Goal: Task Accomplishment & Management: Manage account settings

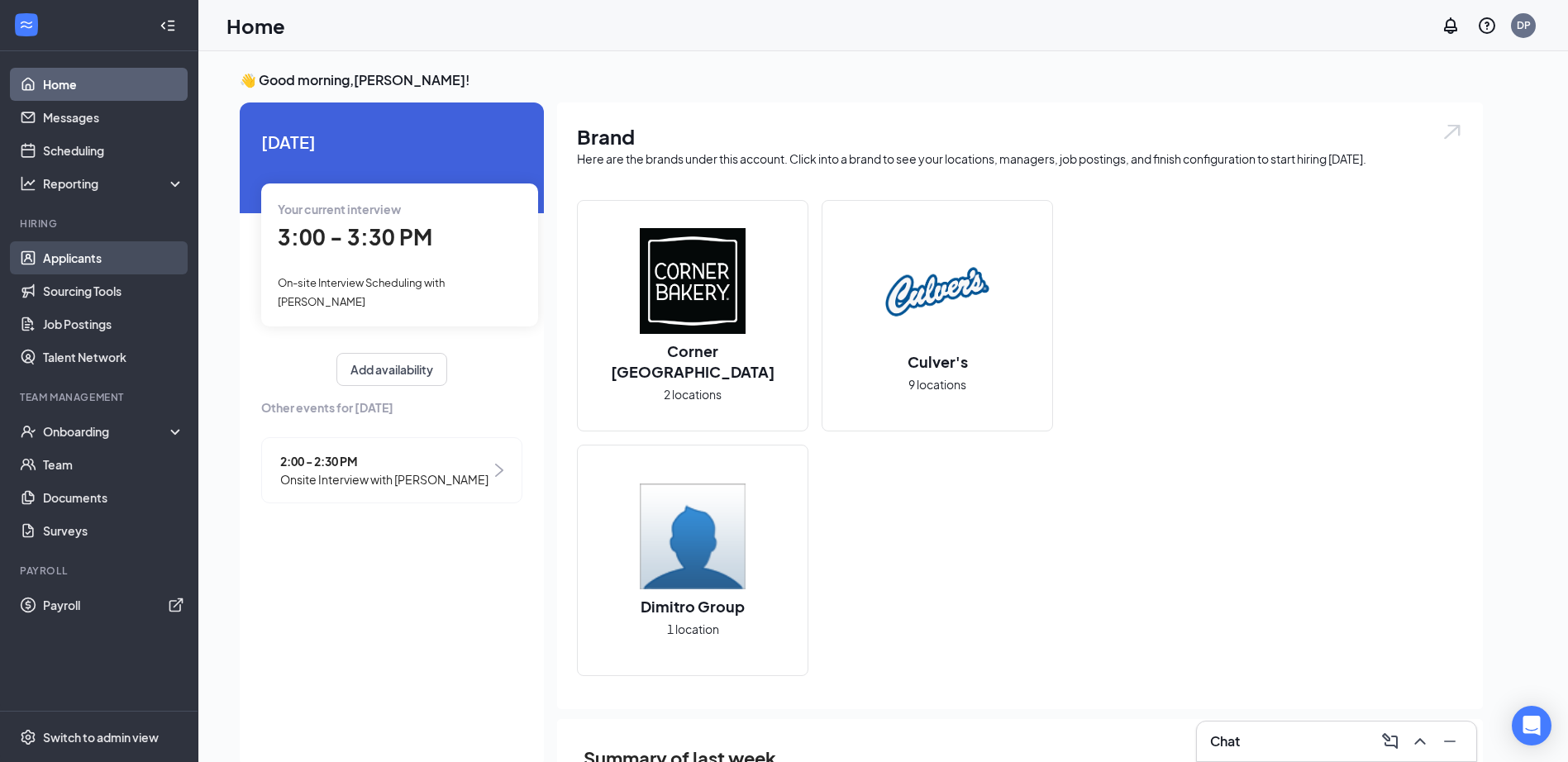
click at [142, 261] on link "Applicants" at bounding box center [113, 257] width 141 height 33
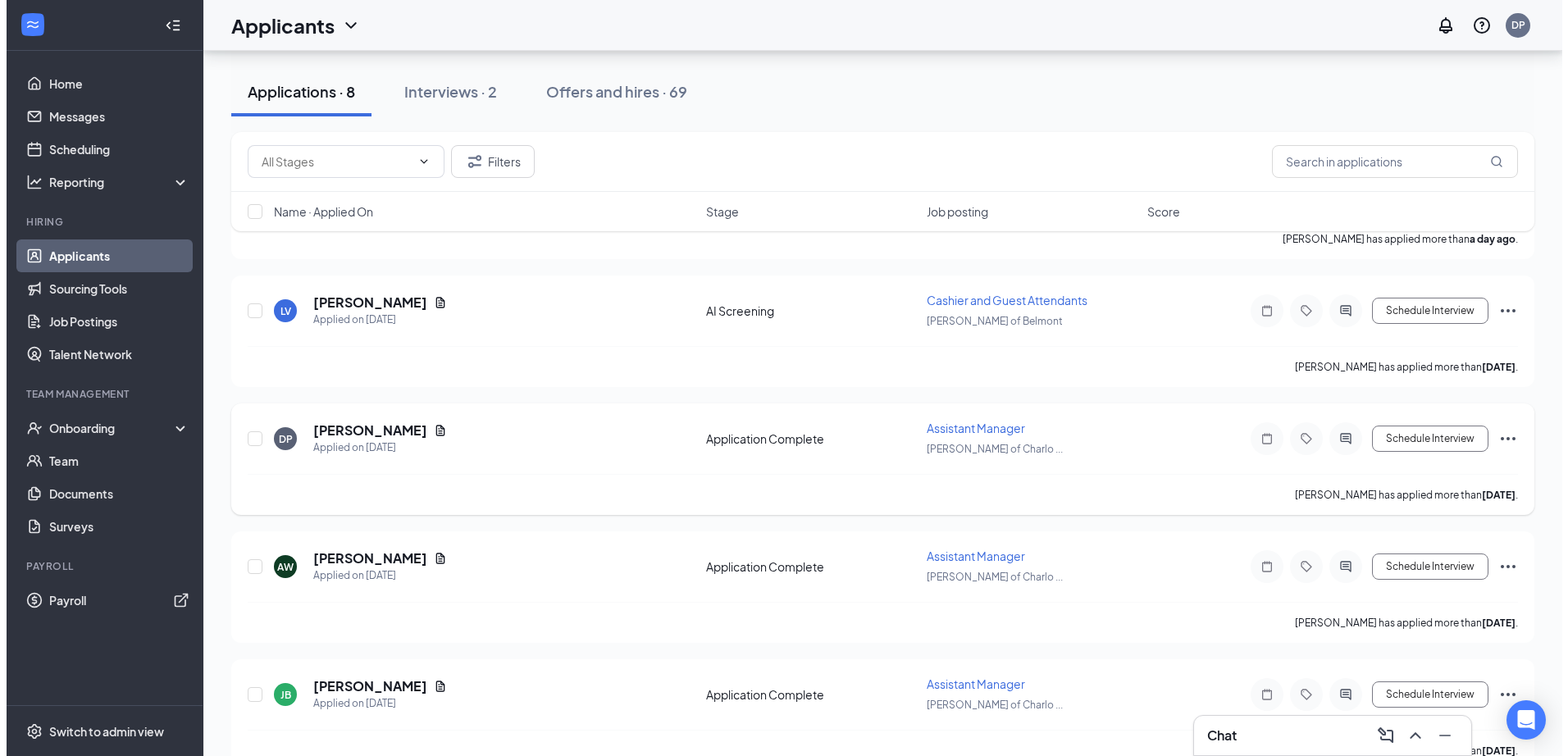
scroll to position [604, 0]
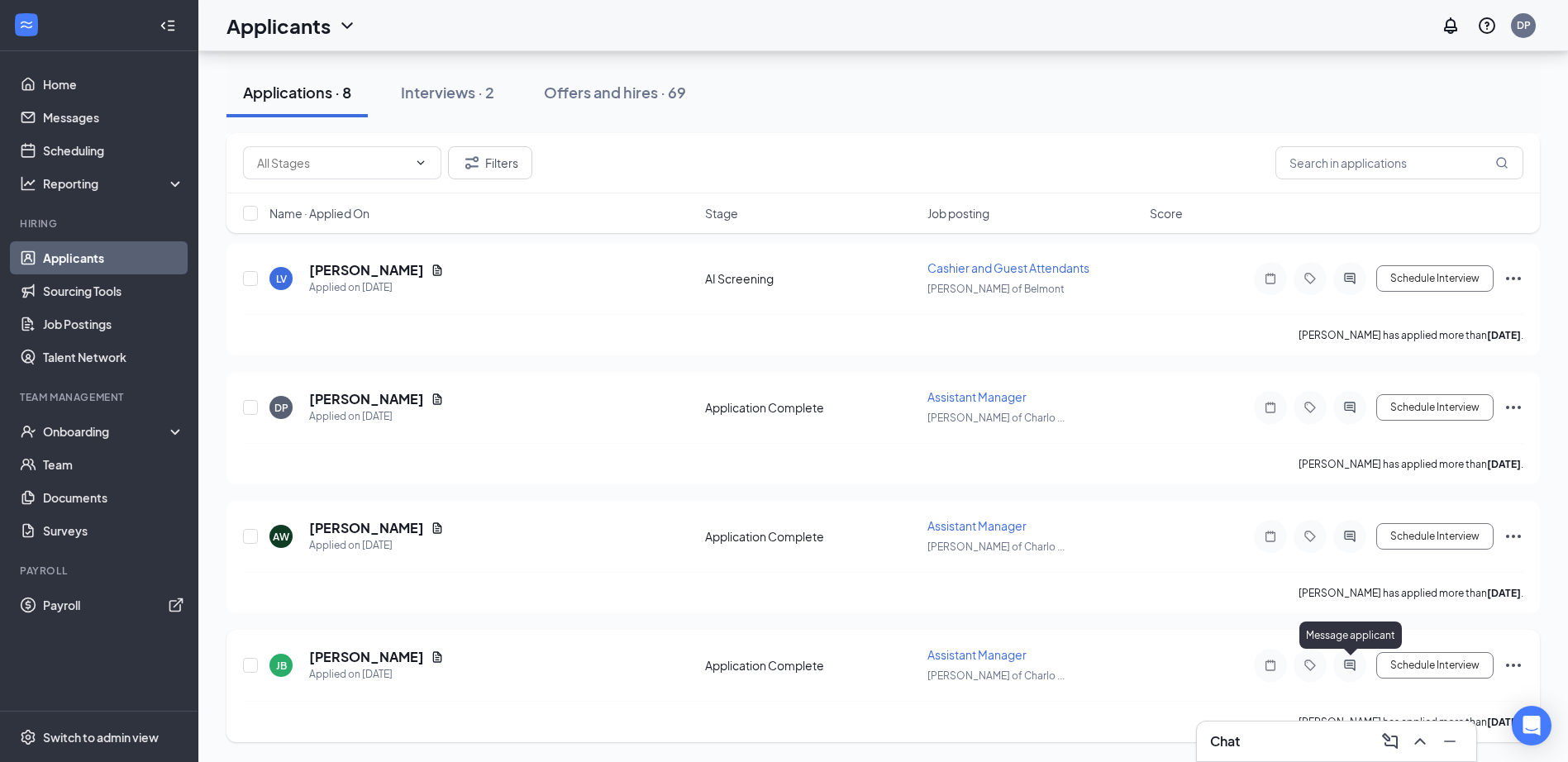
click at [1347, 659] on icon "ActiveChat" at bounding box center [1349, 665] width 20 height 13
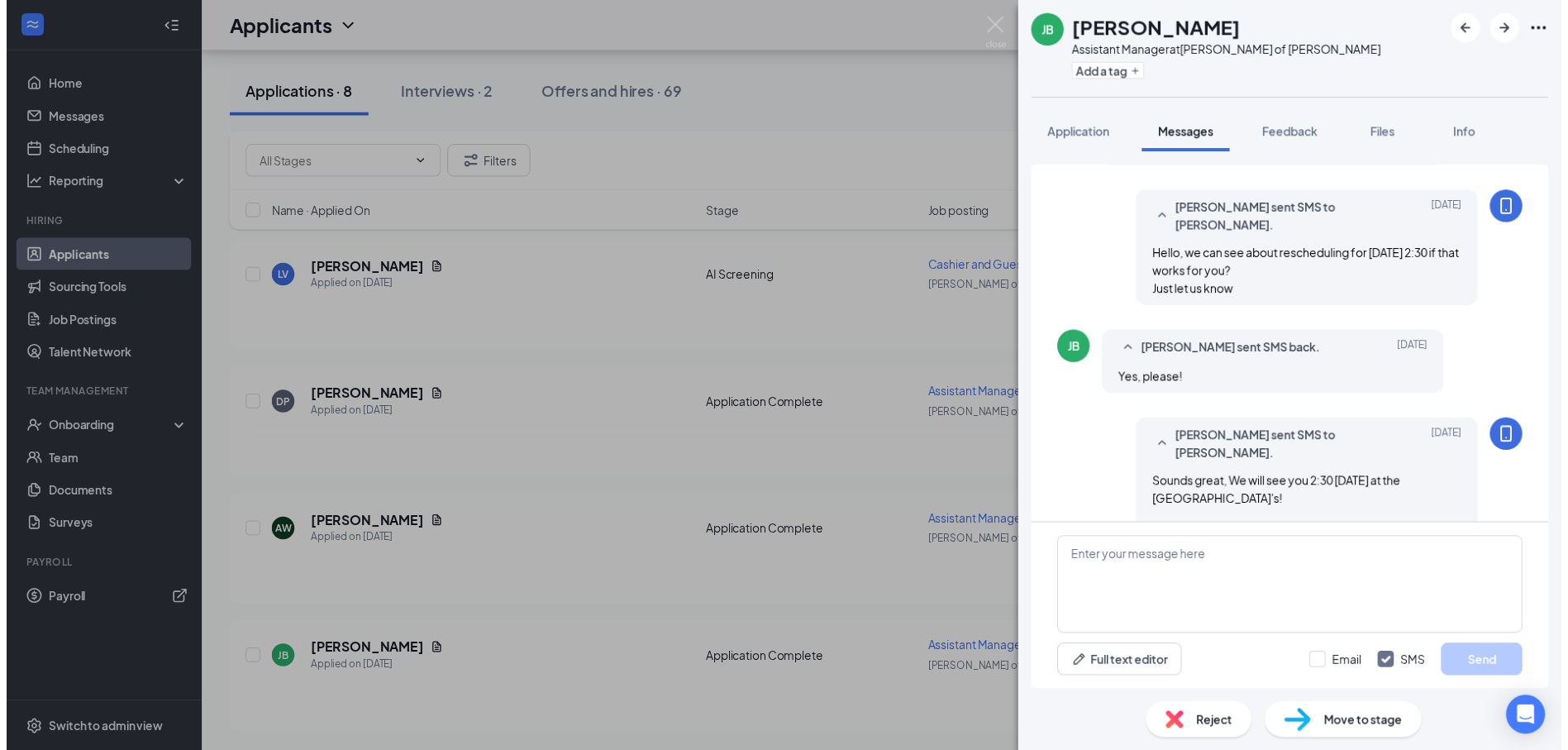
scroll to position [700, 0]
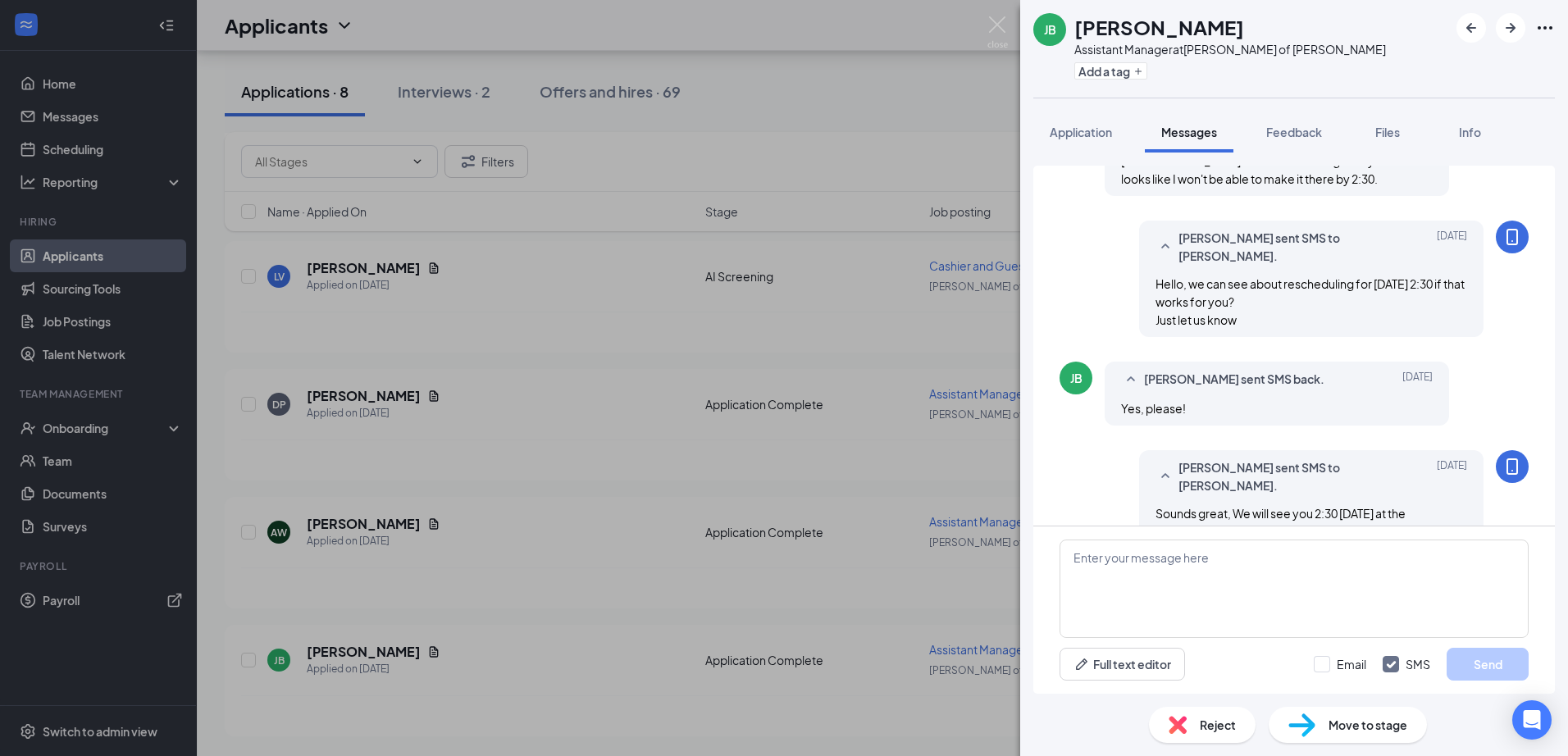
click at [990, 16] on img at bounding box center [998, 32] width 20 height 32
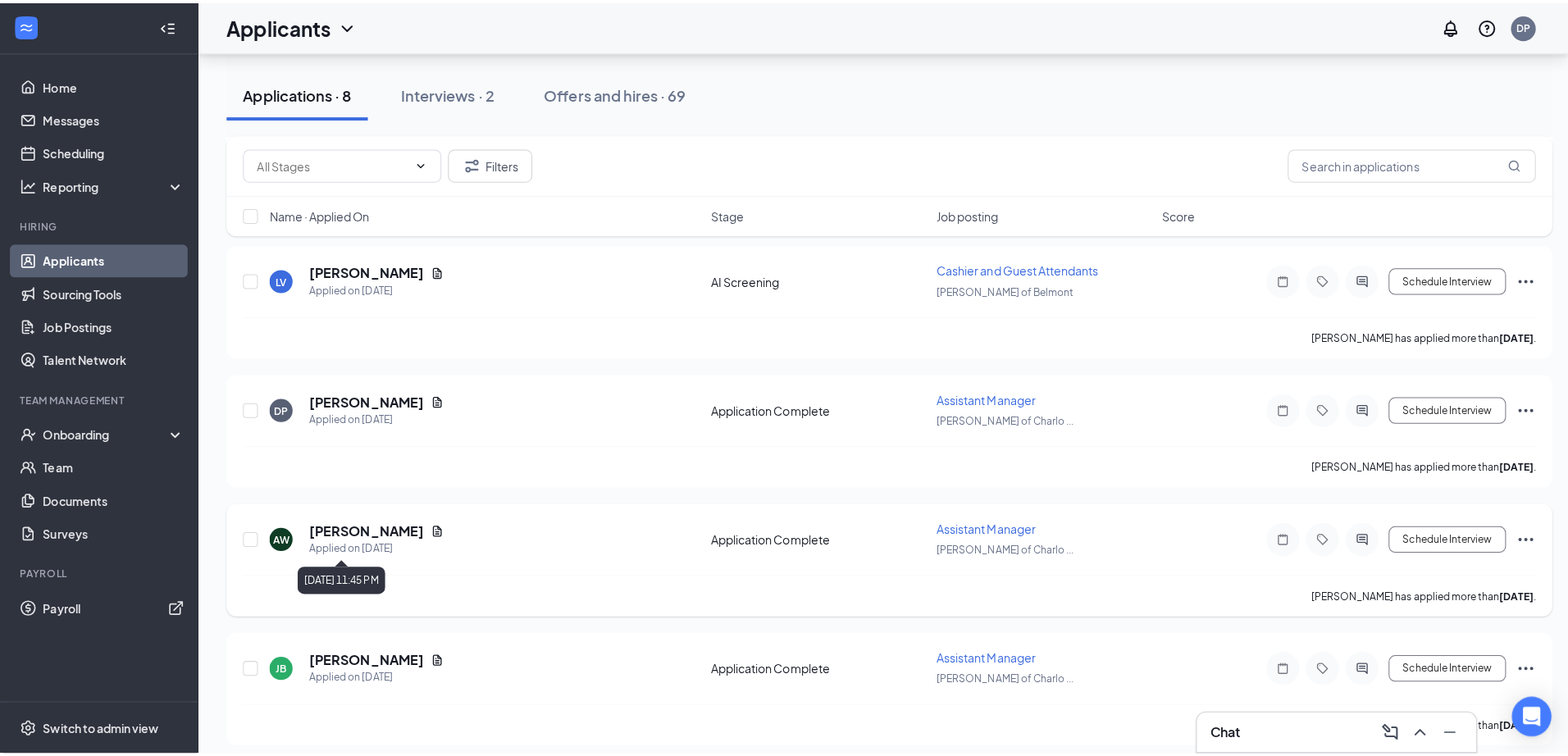
scroll to position [358, 0]
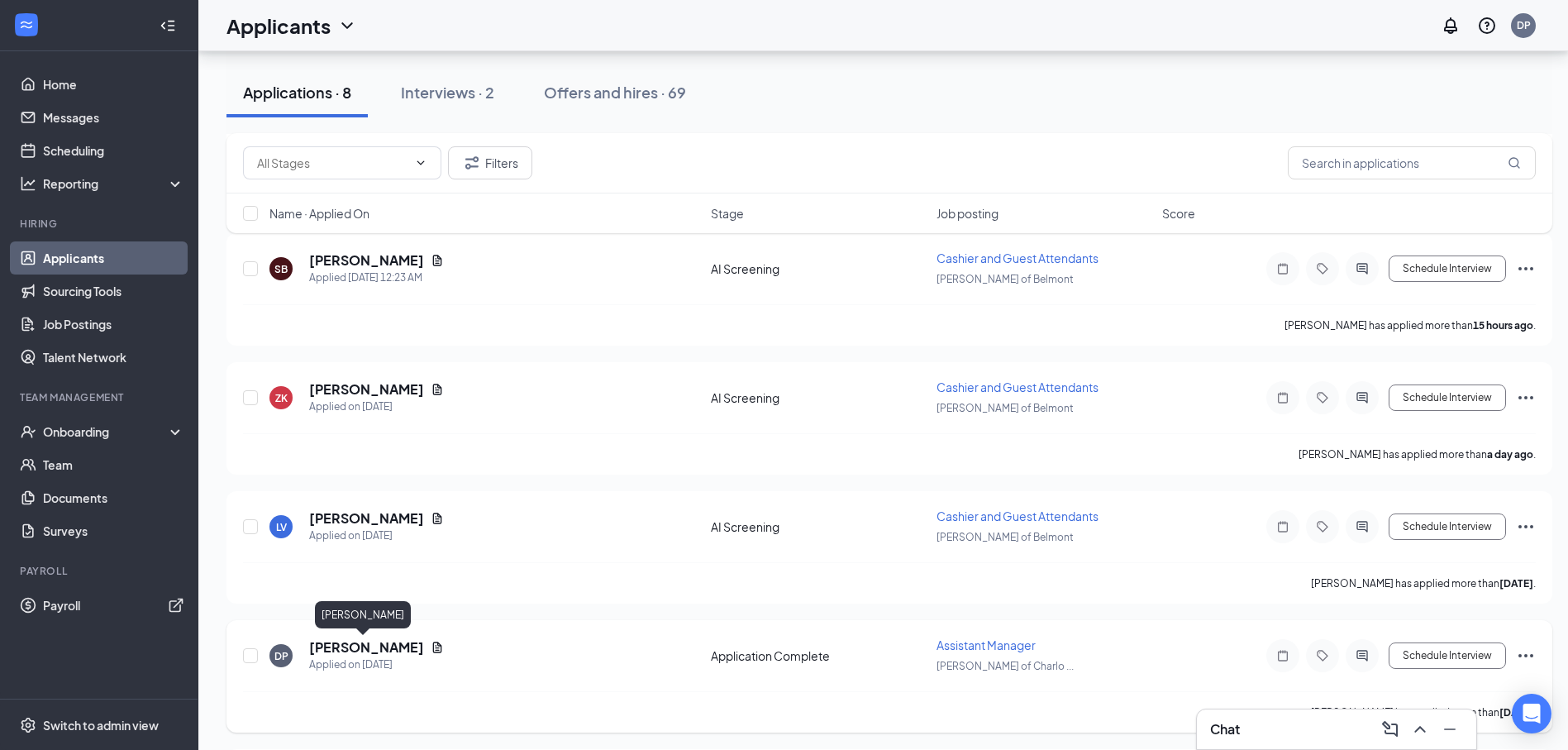
click at [388, 644] on h5 "[PERSON_NAME]" at bounding box center [367, 647] width 115 height 18
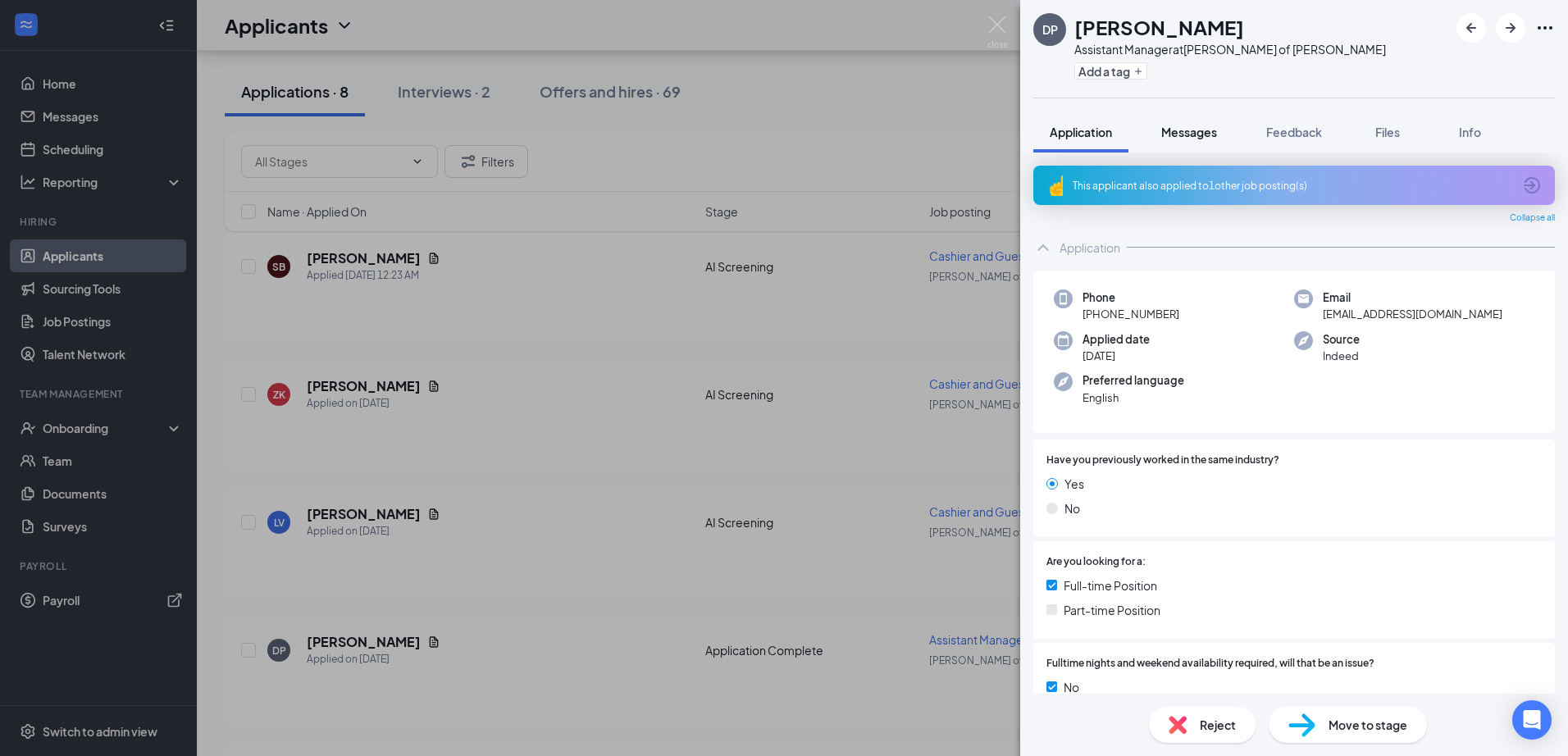
click at [1201, 132] on span "Messages" at bounding box center [1190, 132] width 56 height 14
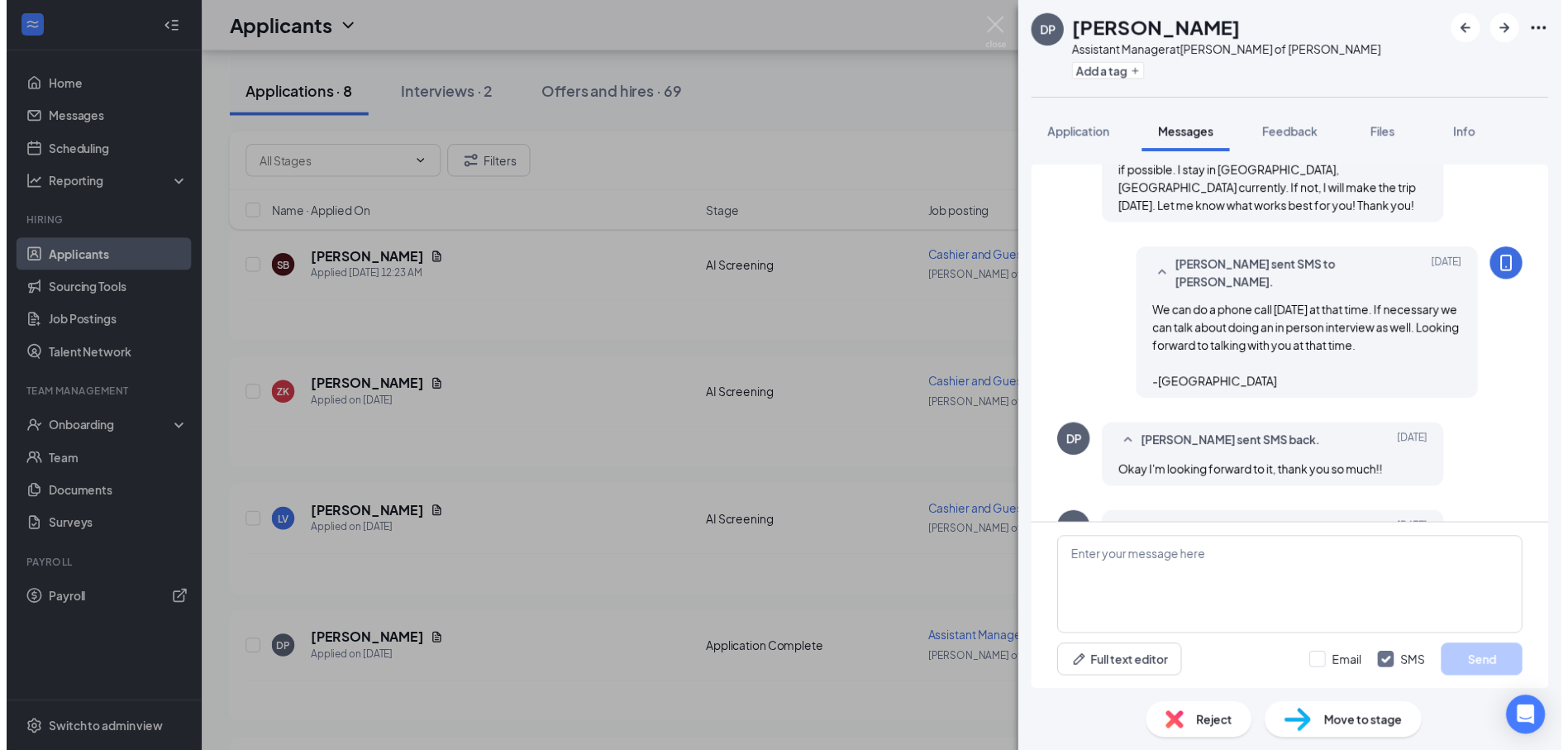
scroll to position [856, 0]
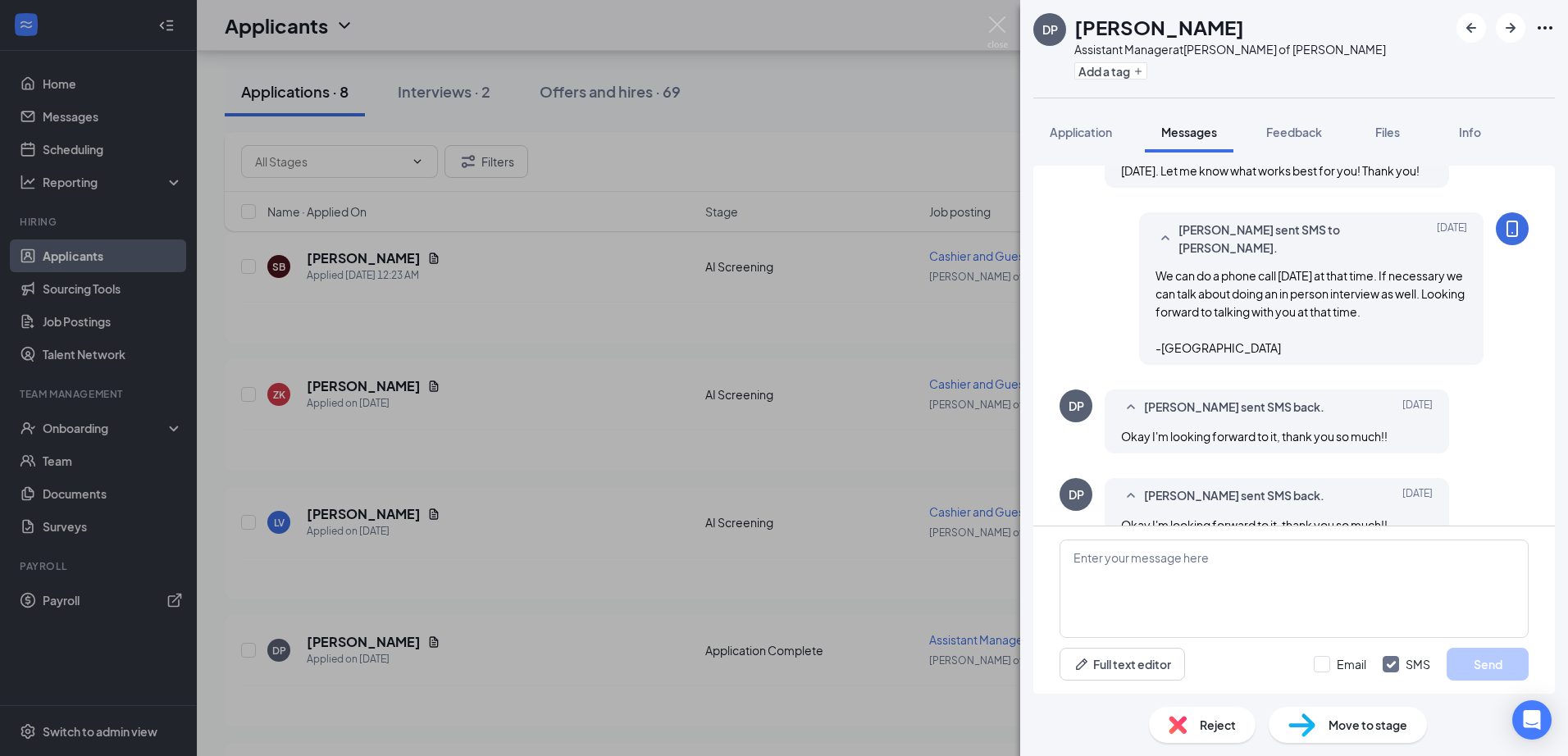
click at [1013, 22] on div "DP [PERSON_NAME] Assistant Manager at [PERSON_NAME] of [PERSON_NAME] Add a tag …" at bounding box center [784, 378] width 1568 height 756
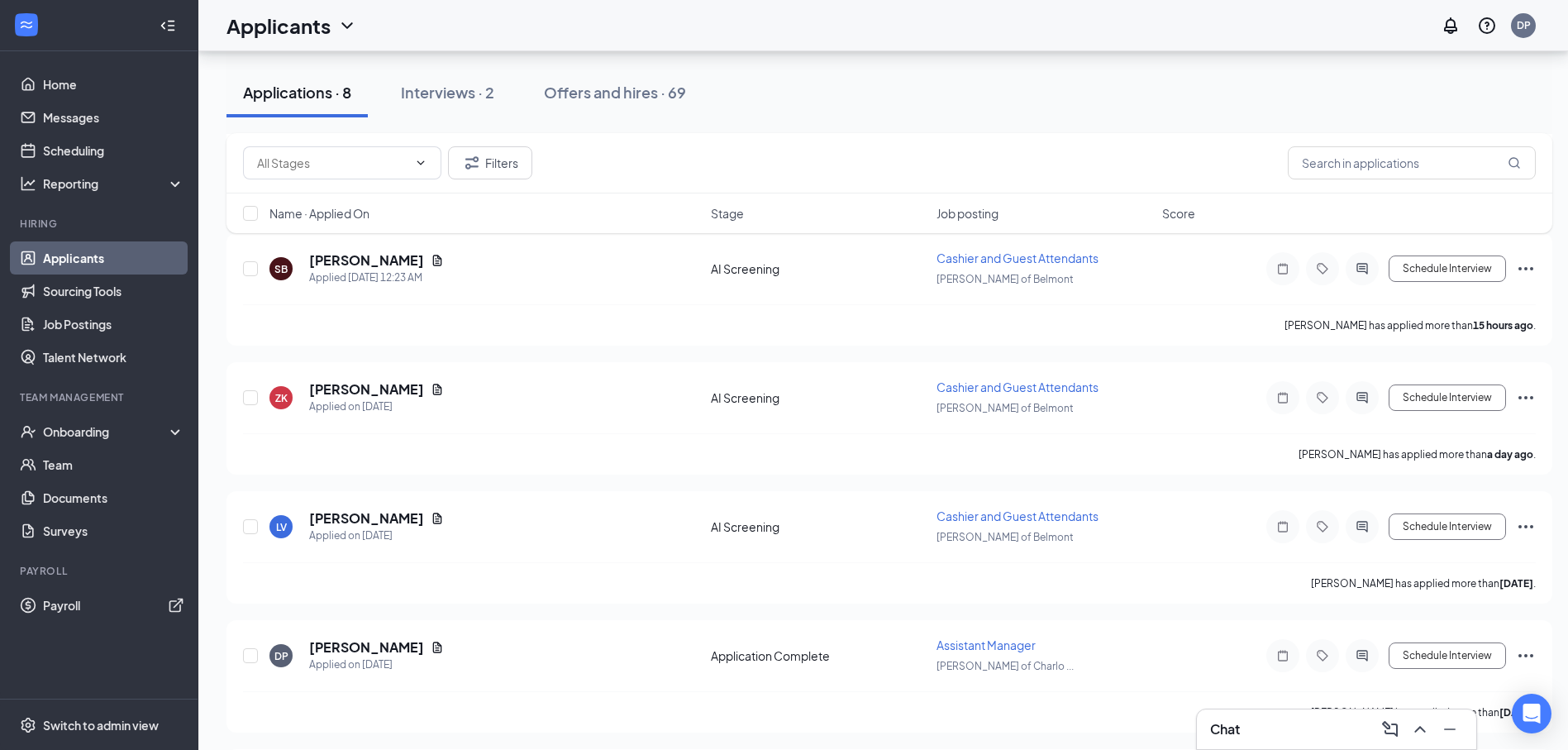
click at [1001, 34] on div "Applicants DP" at bounding box center [883, 26] width 1370 height 51
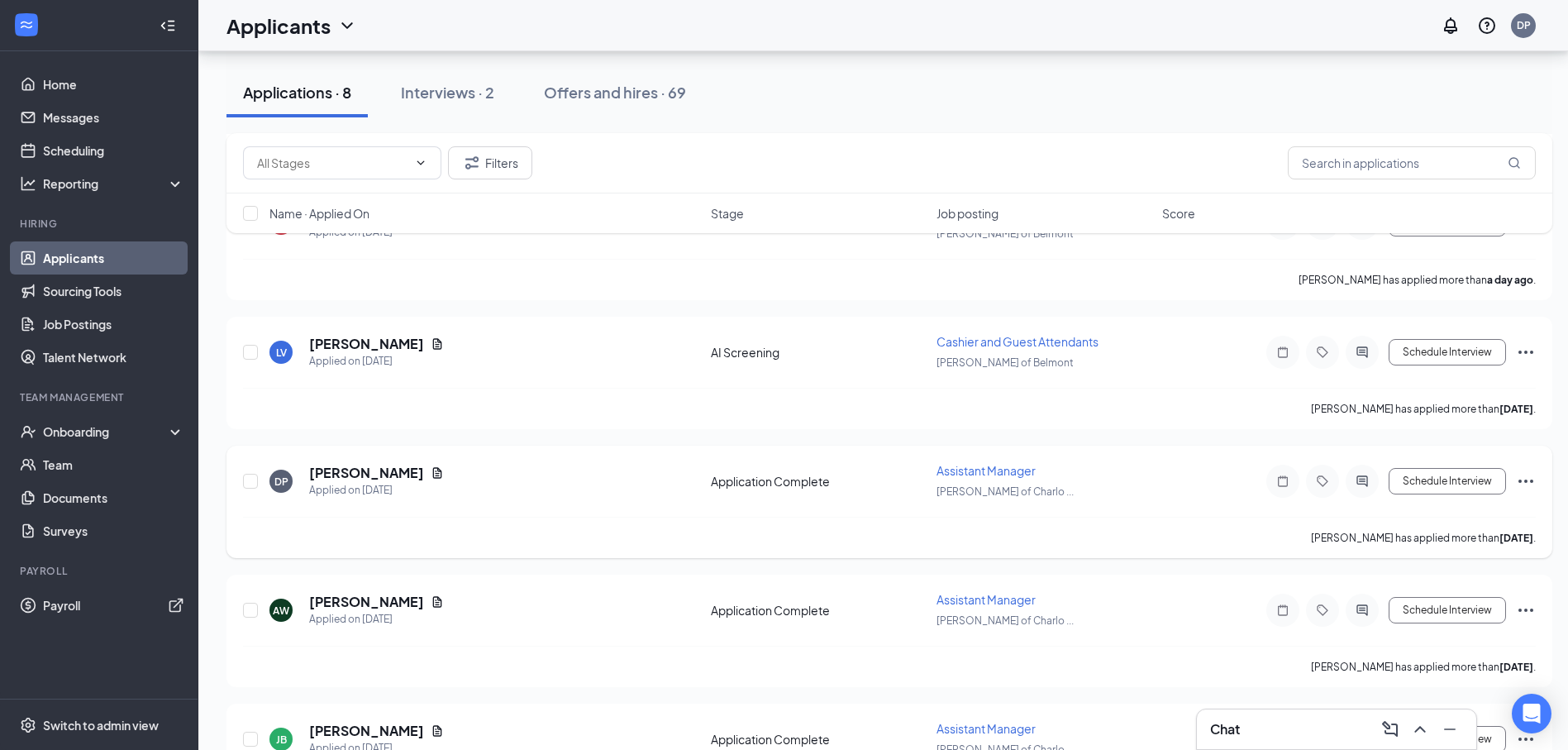
scroll to position [622, 0]
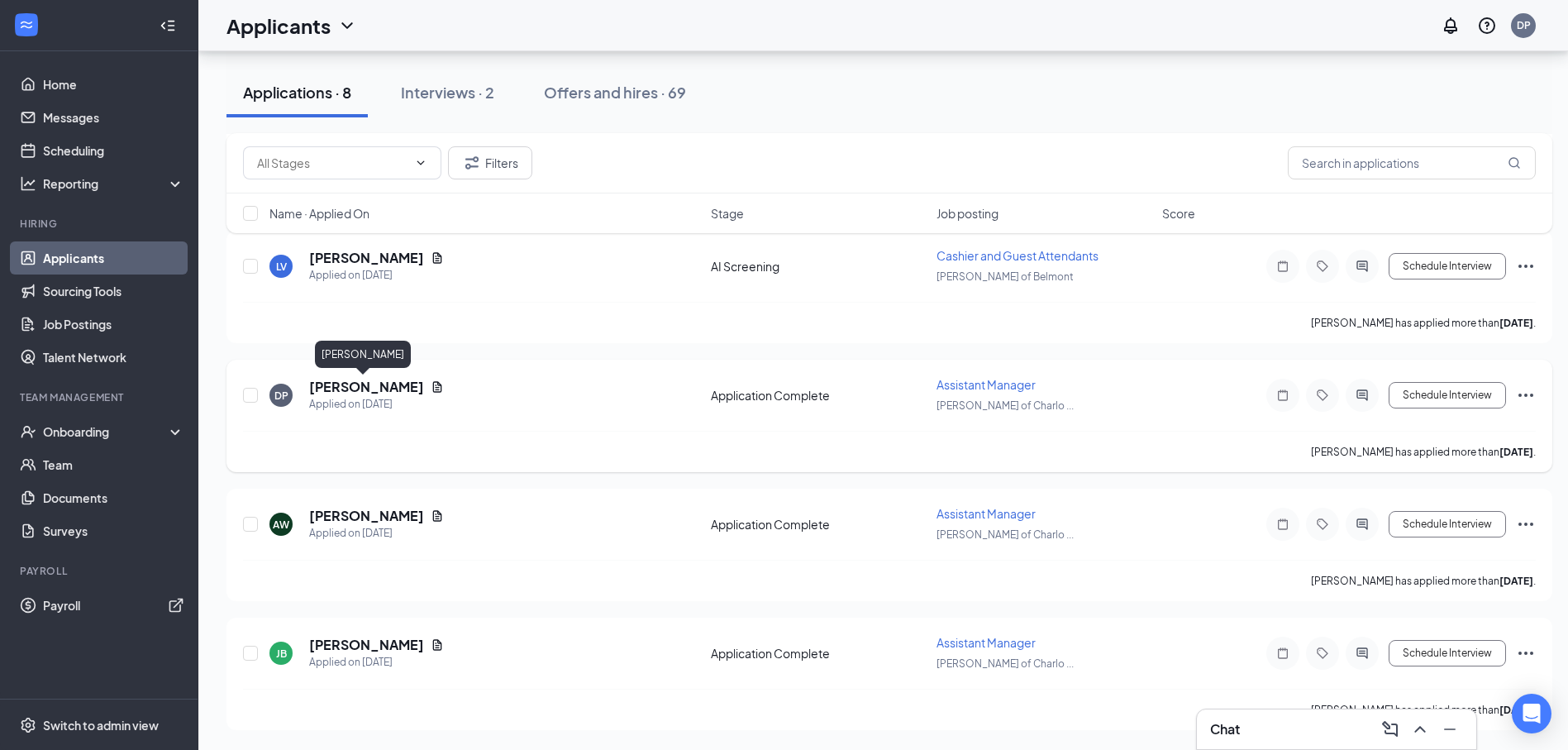
click at [372, 379] on h5 "[PERSON_NAME]" at bounding box center [367, 387] width 115 height 18
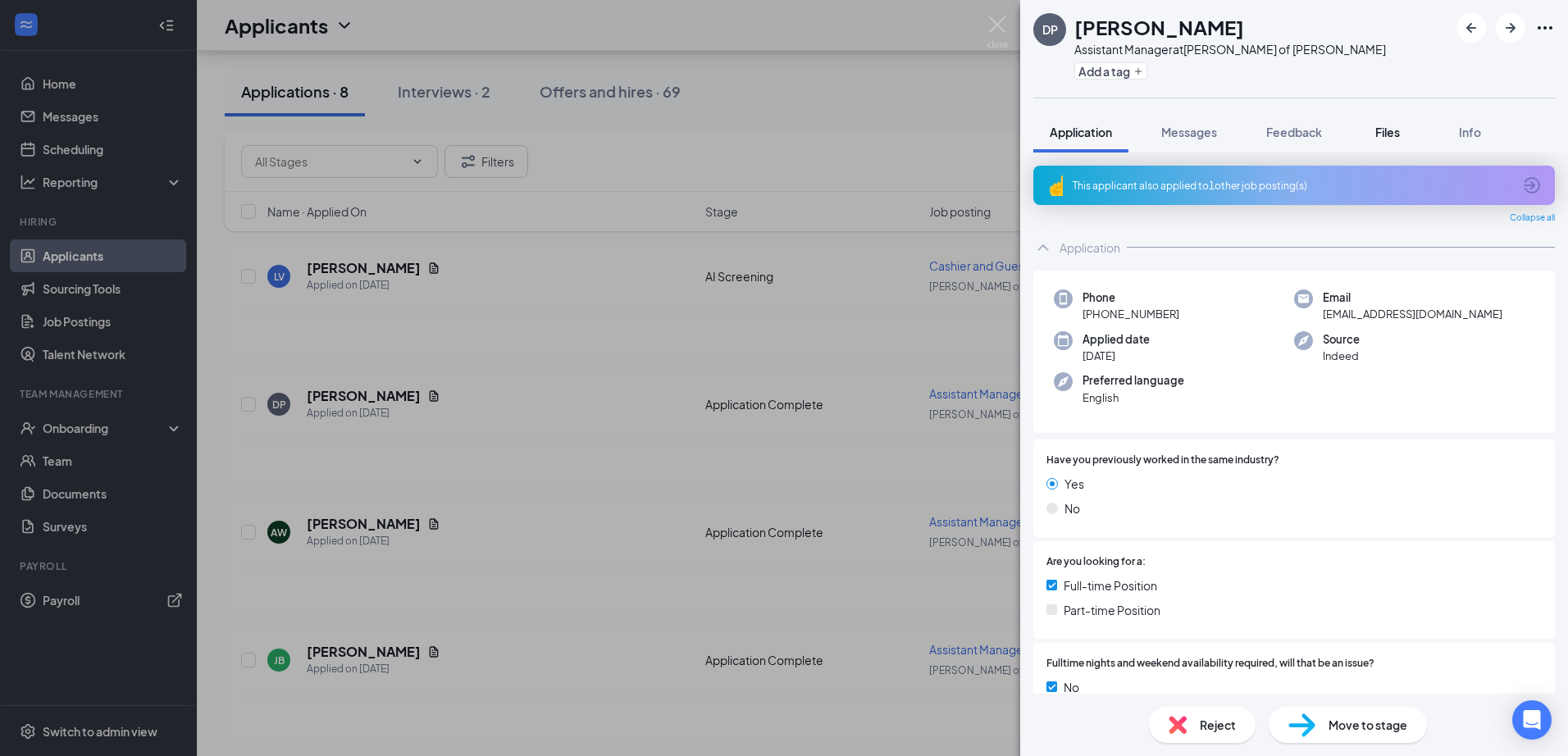
click at [1385, 127] on span "Files" at bounding box center [1387, 132] width 25 height 14
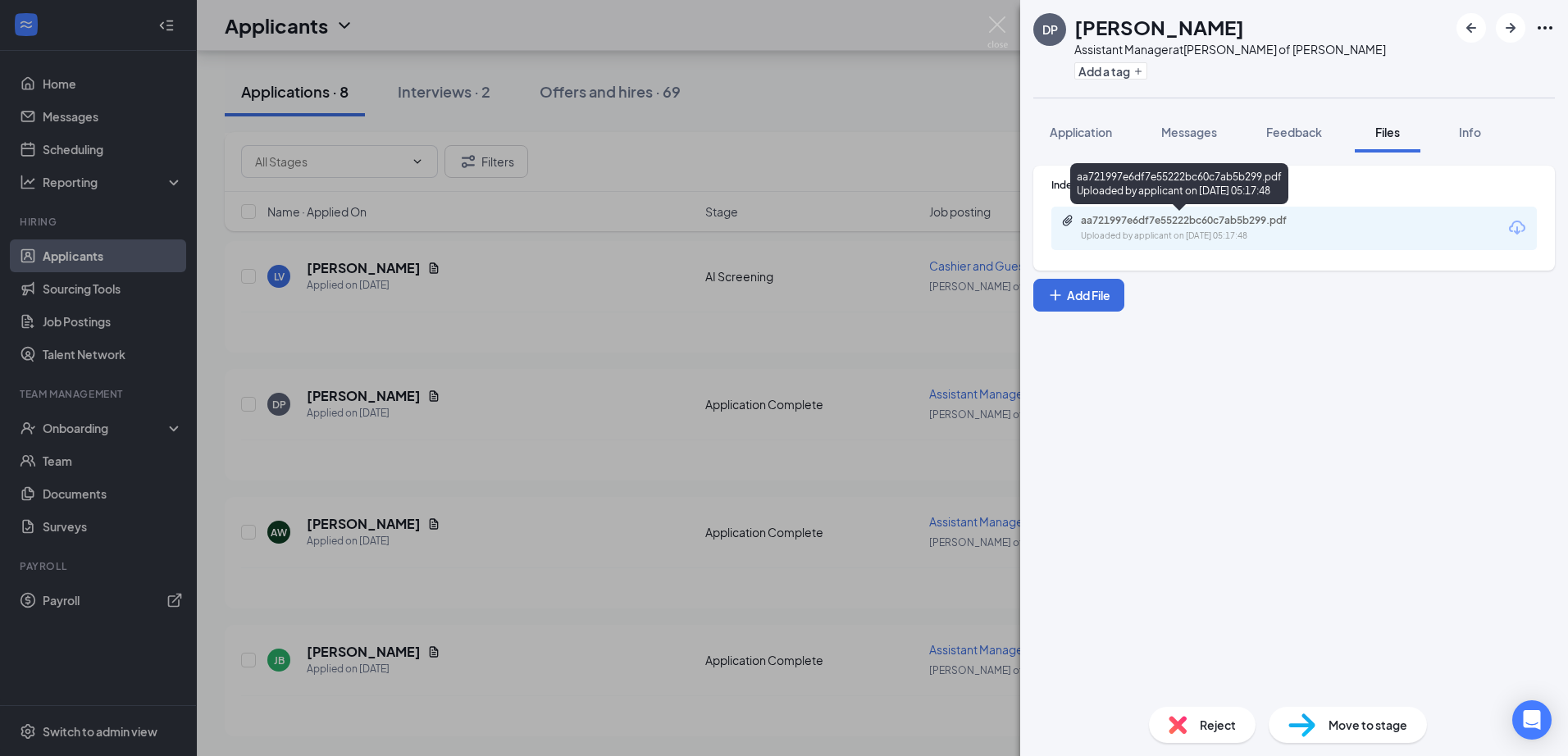
click at [1133, 221] on div "aa721997e6df7e55222bc60c7ab5b299.pdf" at bounding box center [1196, 220] width 230 height 13
drag, startPoint x: 1001, startPoint y: 33, endPoint x: 458, endPoint y: 149, distance: 555.3
click at [1000, 33] on img at bounding box center [998, 32] width 20 height 32
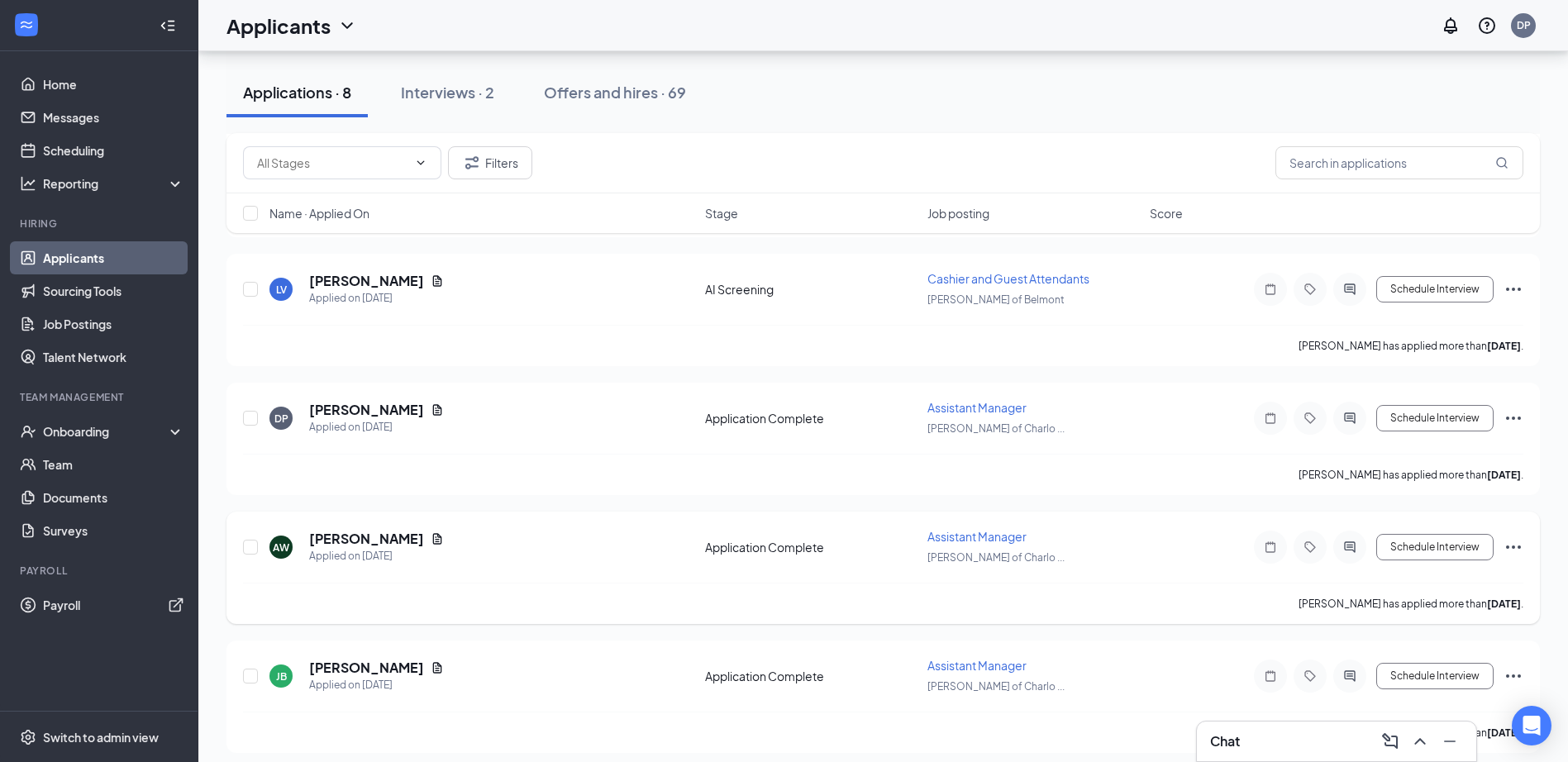
scroll to position [609, 0]
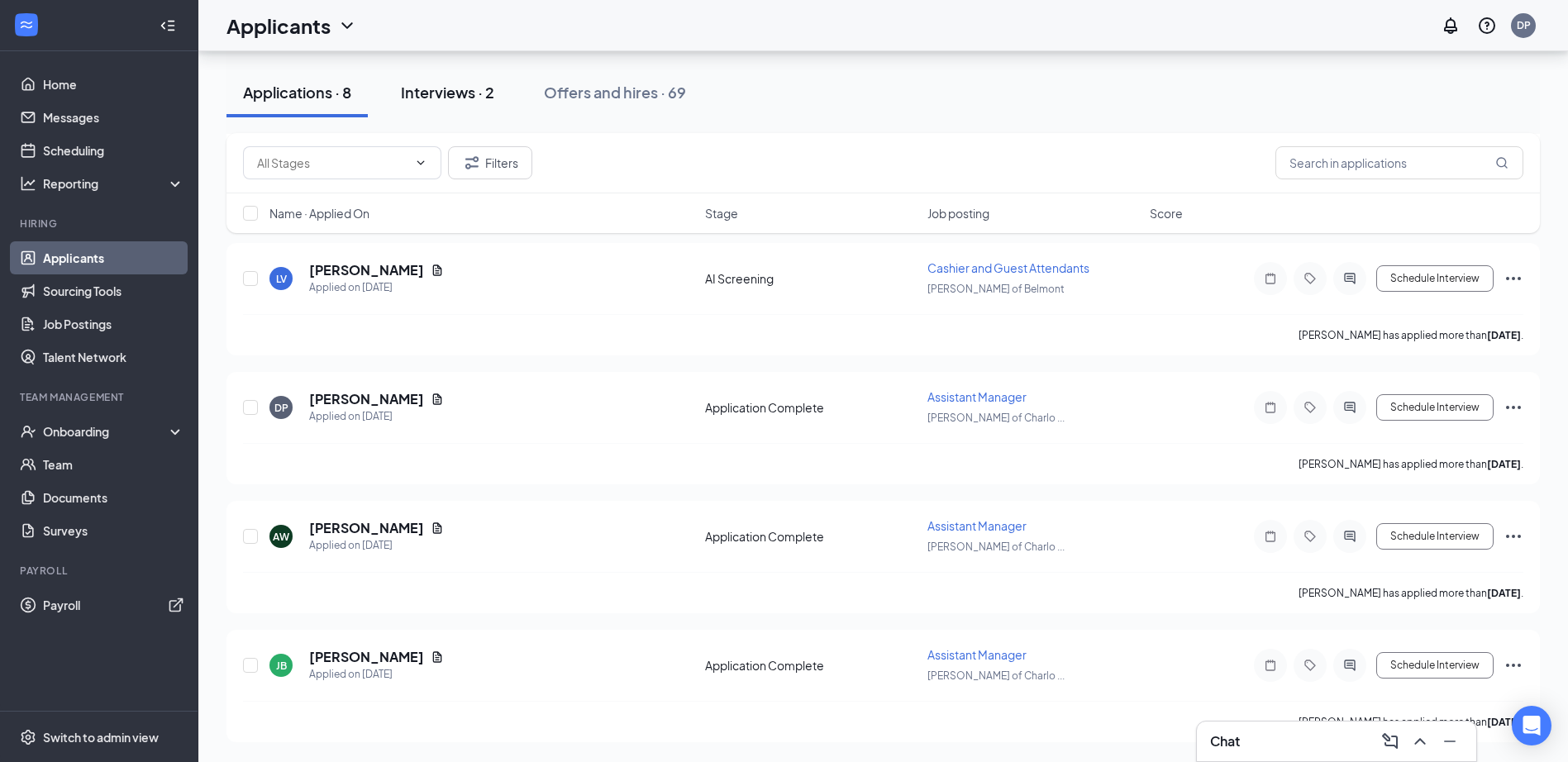
click at [451, 85] on div "Interviews · 2" at bounding box center [447, 92] width 93 height 21
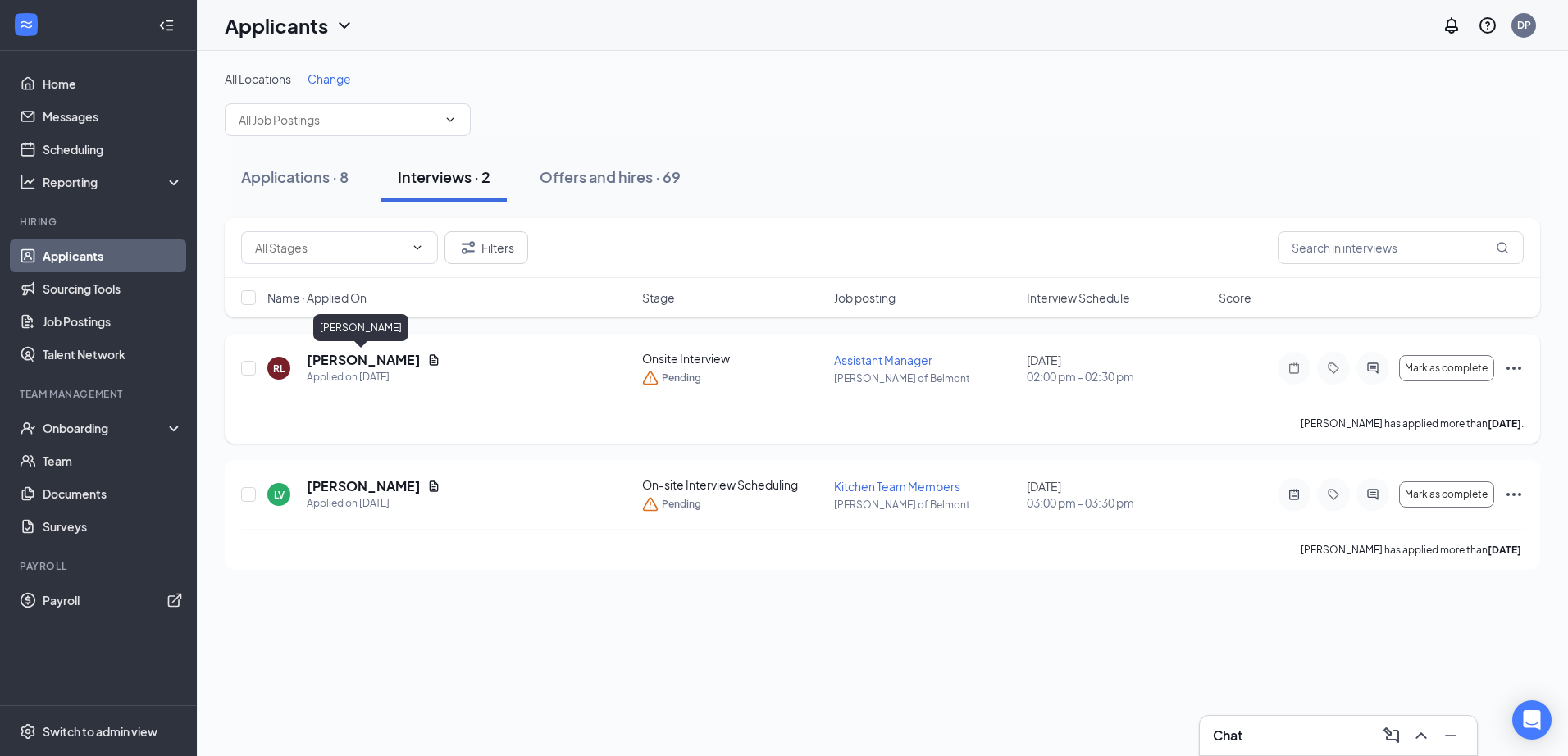
click at [344, 364] on h5 "[PERSON_NAME]" at bounding box center [364, 360] width 114 height 18
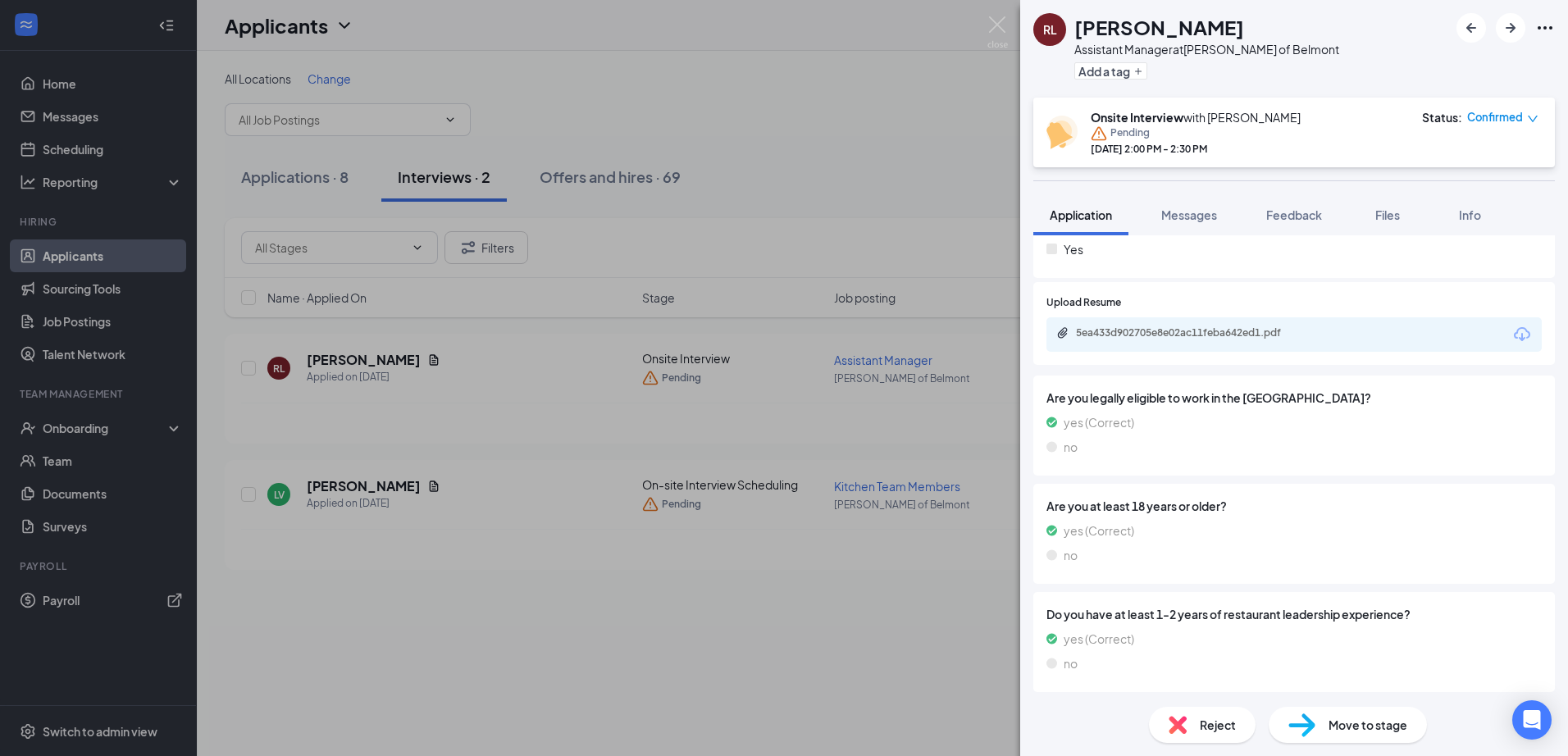
scroll to position [502, 0]
click at [1177, 215] on span "Messages" at bounding box center [1190, 215] width 56 height 14
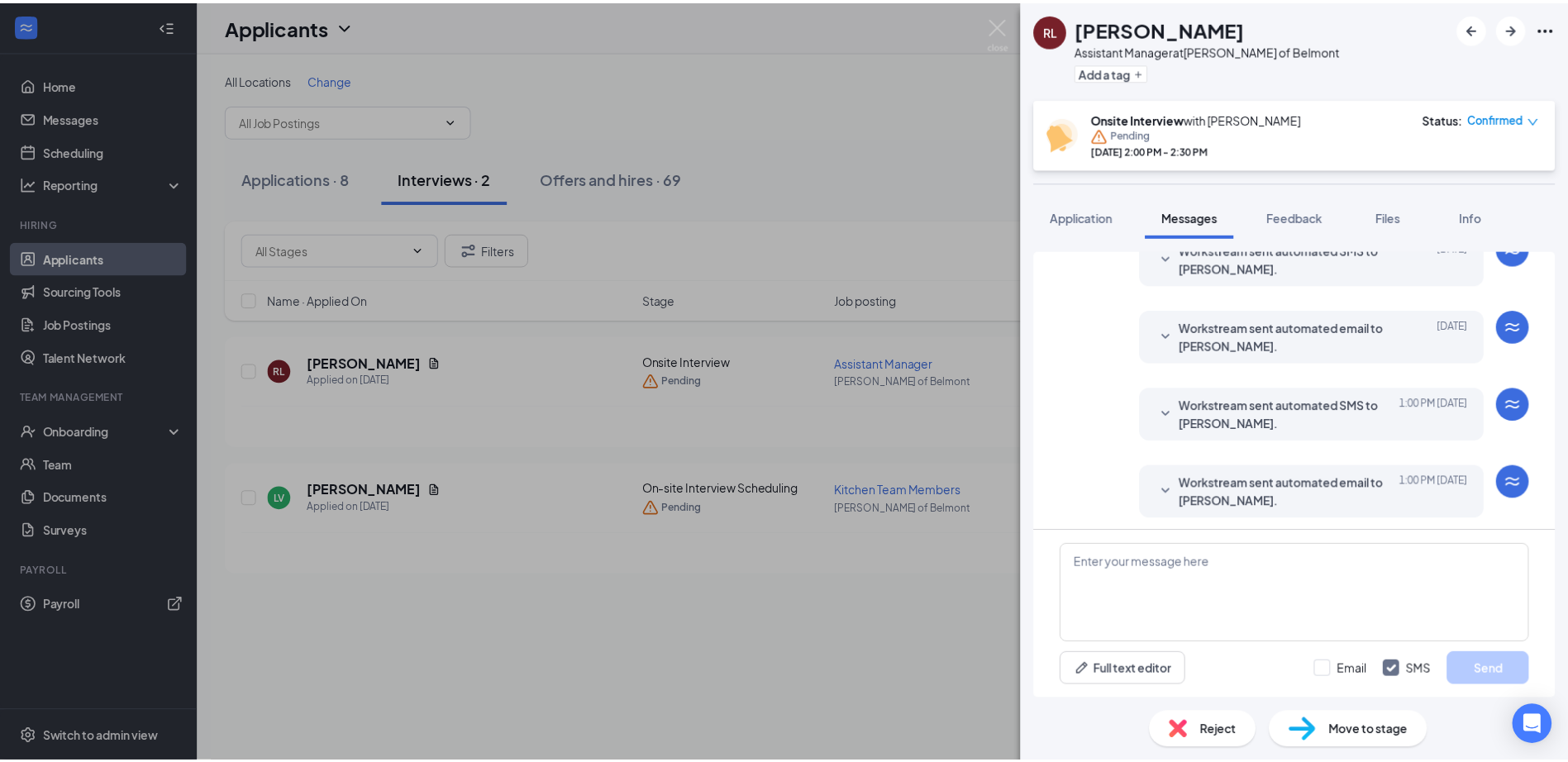
scroll to position [519, 0]
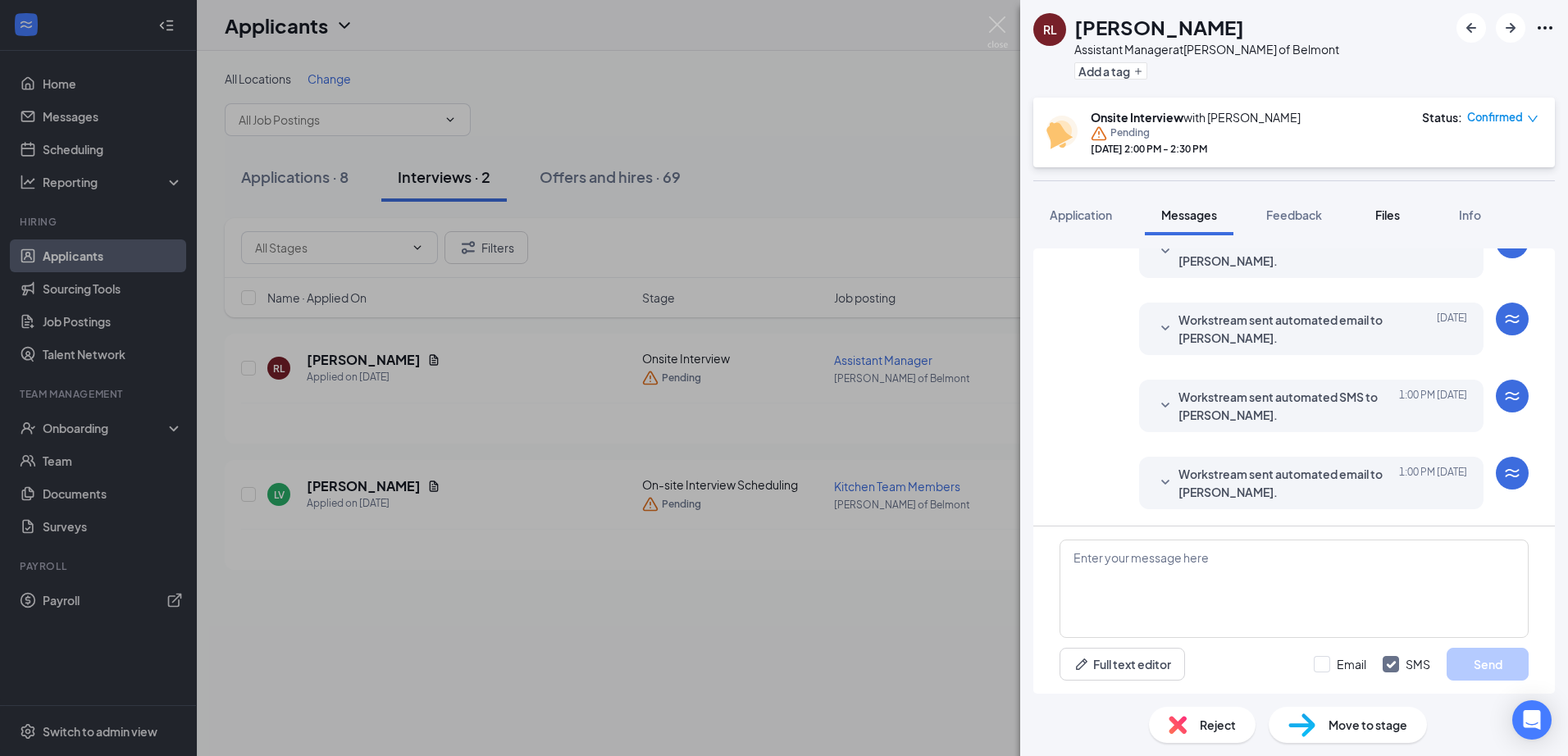
click at [1372, 213] on button "Files" at bounding box center [1387, 215] width 65 height 41
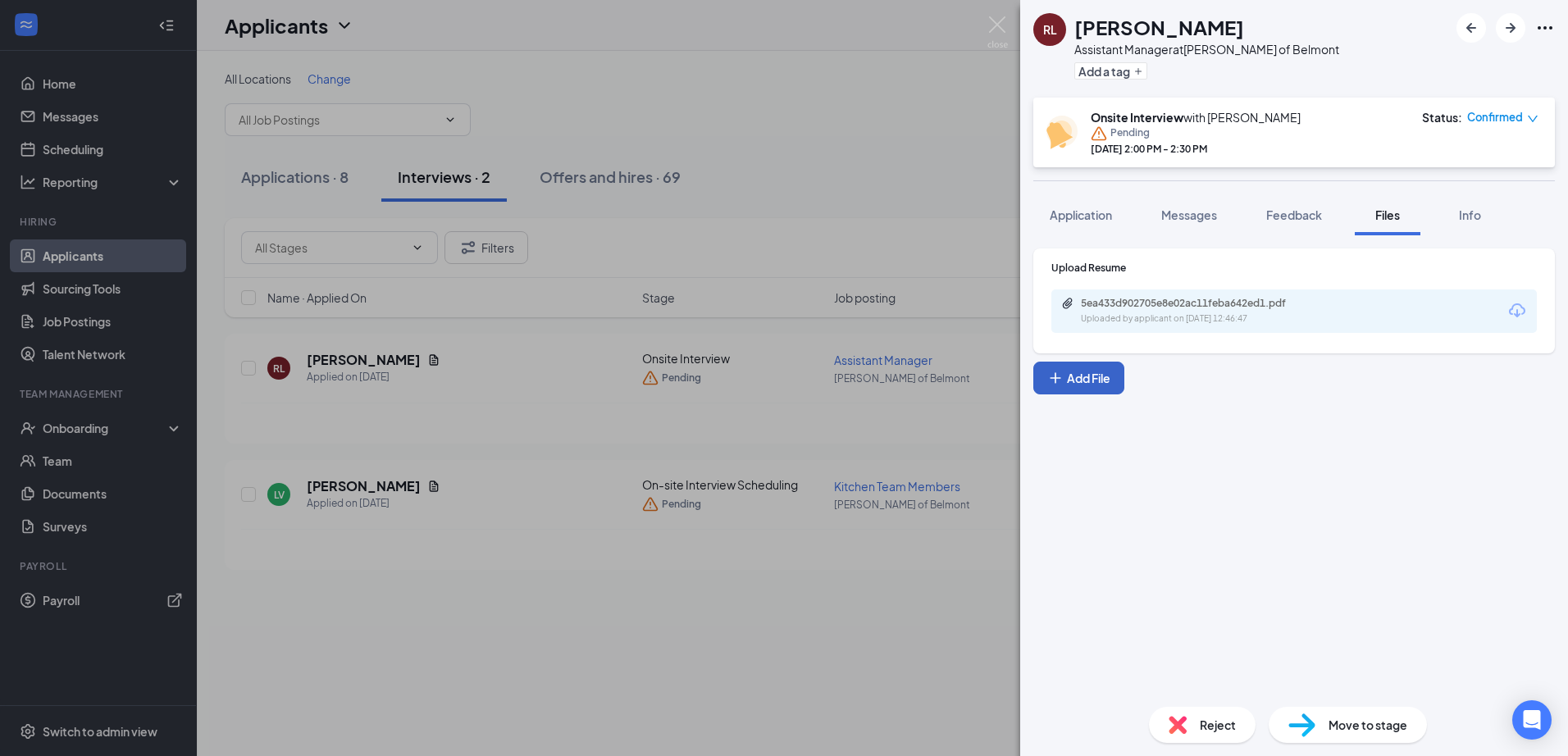
click at [1058, 382] on icon "Plus" at bounding box center [1055, 378] width 16 height 16
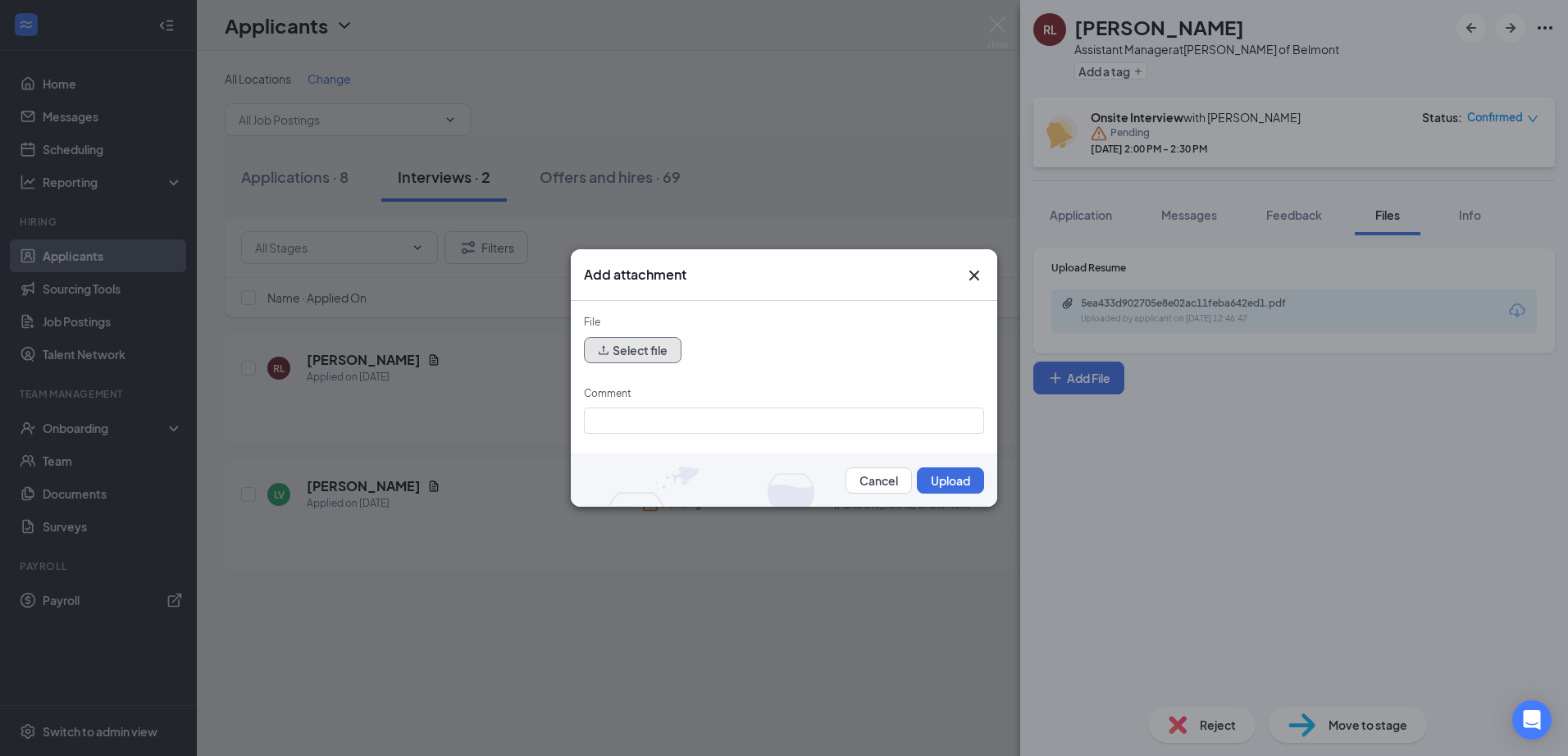
click at [660, 350] on button "Select file" at bounding box center [632, 350] width 98 height 26
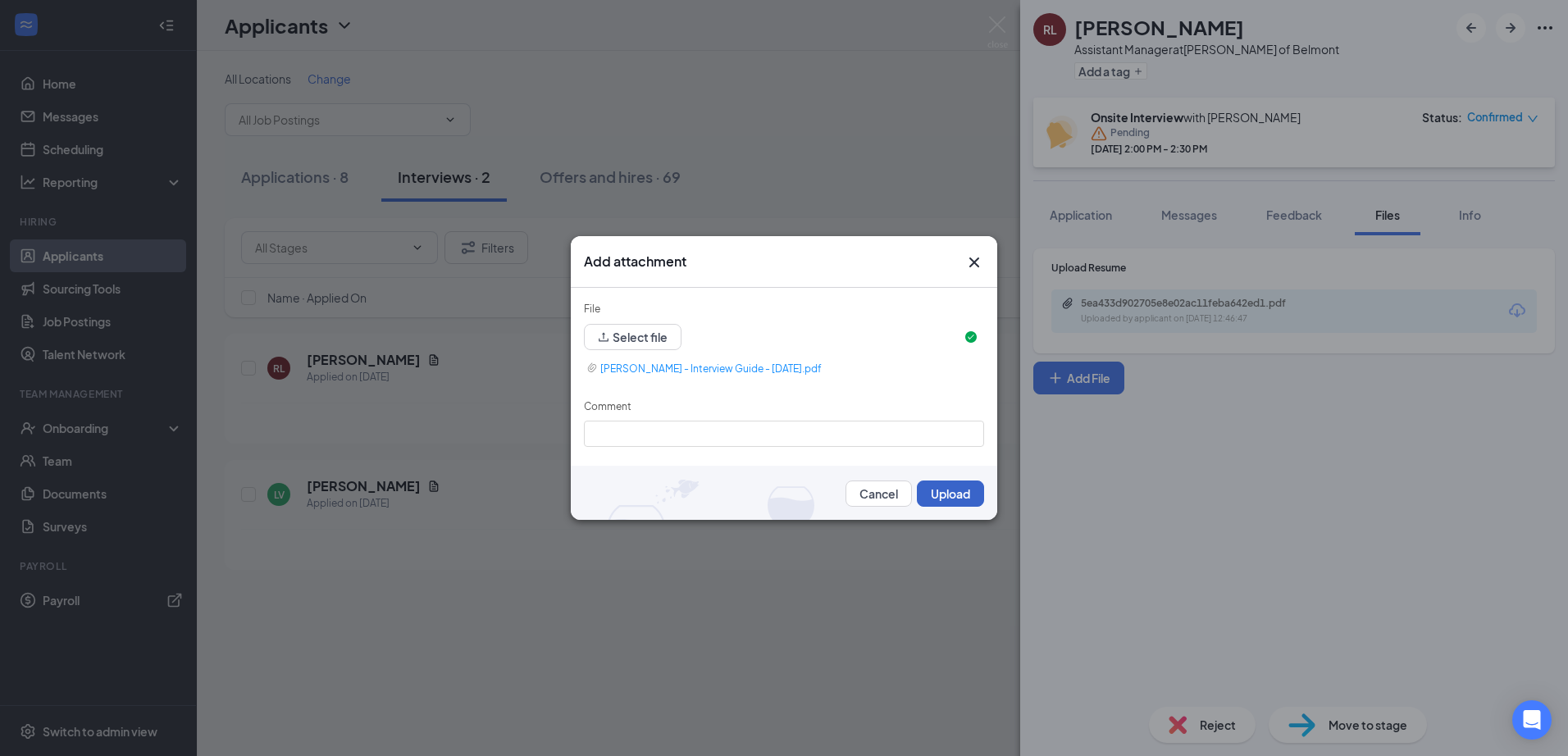
click at [956, 500] on button "Upload" at bounding box center [950, 493] width 67 height 26
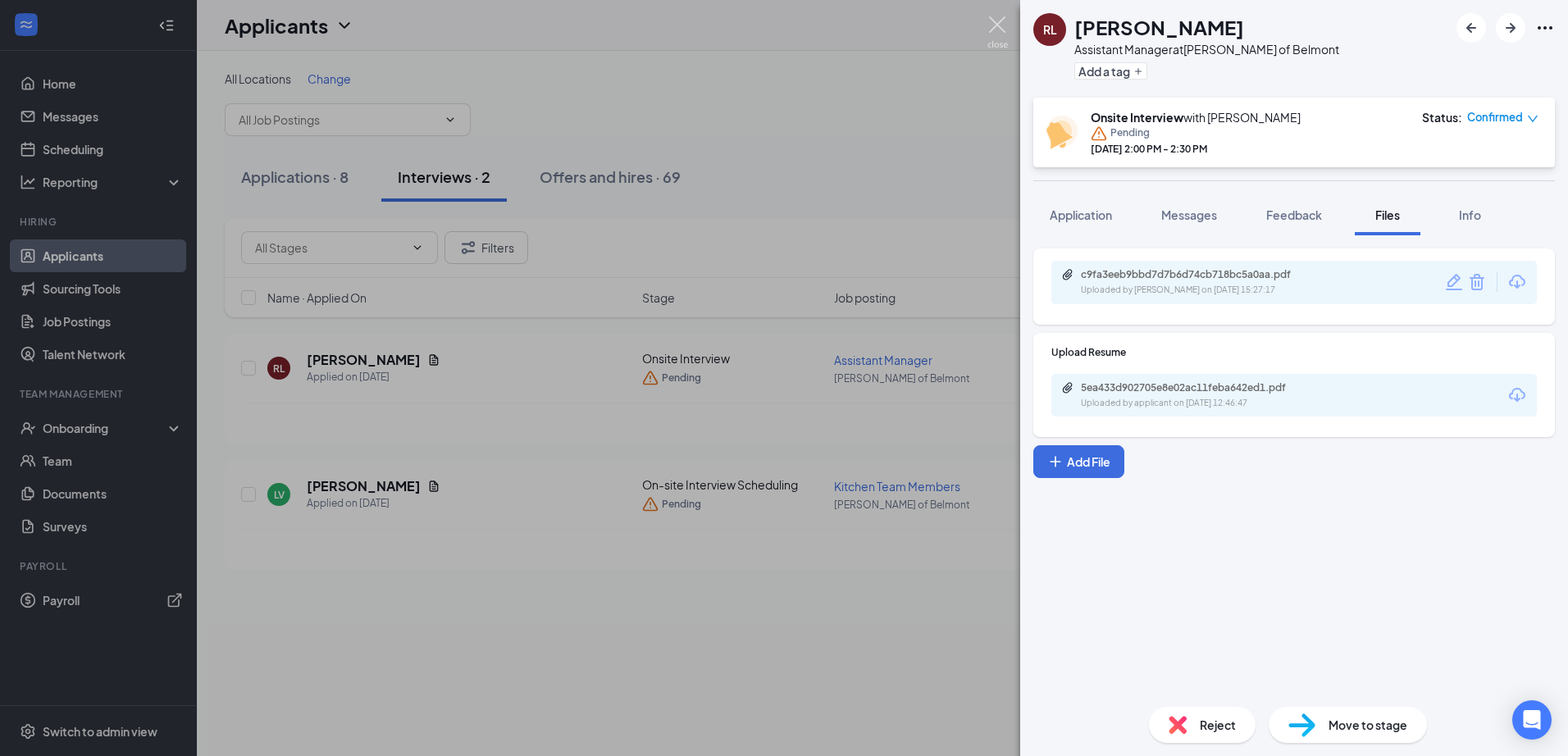
click at [1000, 28] on img at bounding box center [998, 32] width 20 height 32
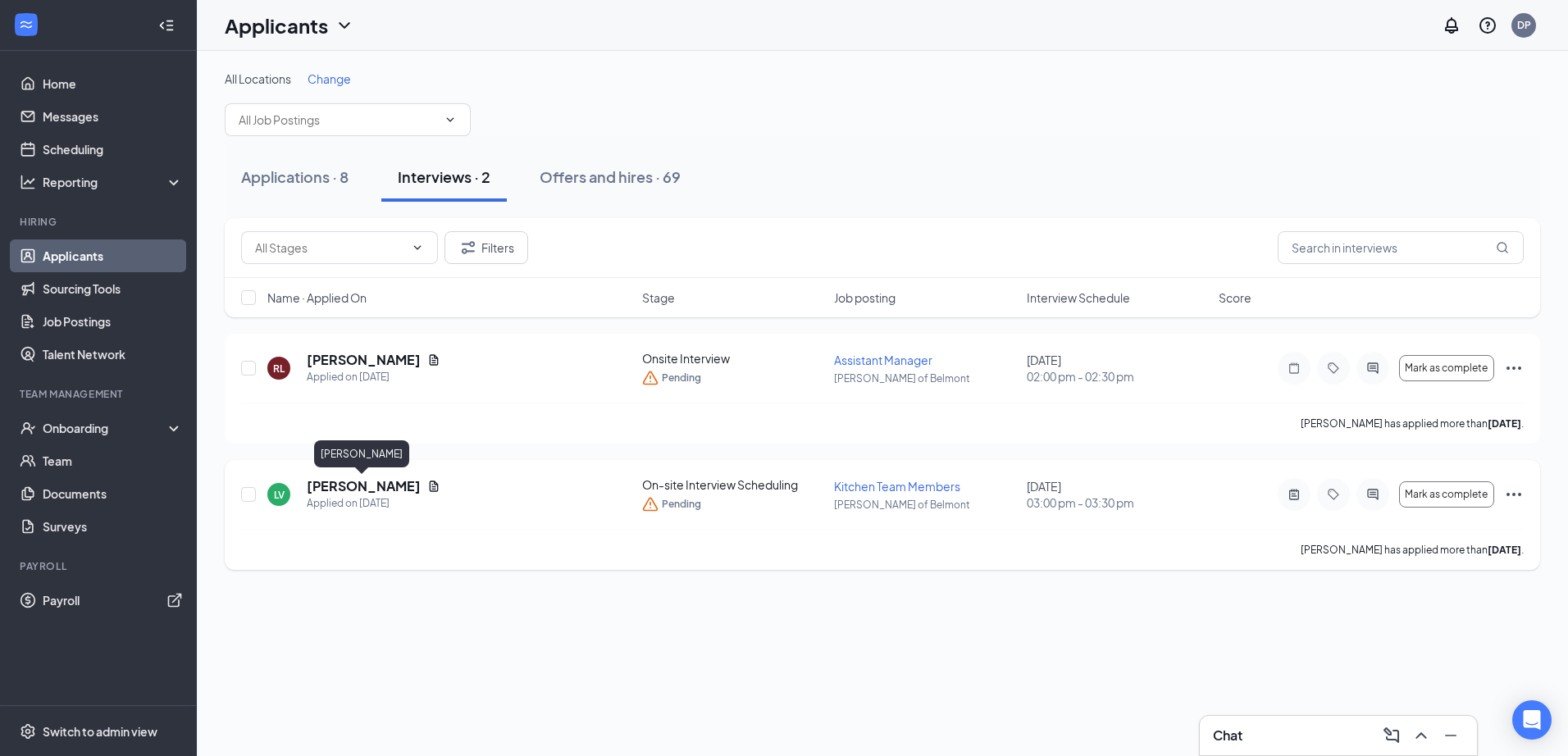
click at [361, 479] on h5 "[PERSON_NAME]" at bounding box center [364, 486] width 114 height 18
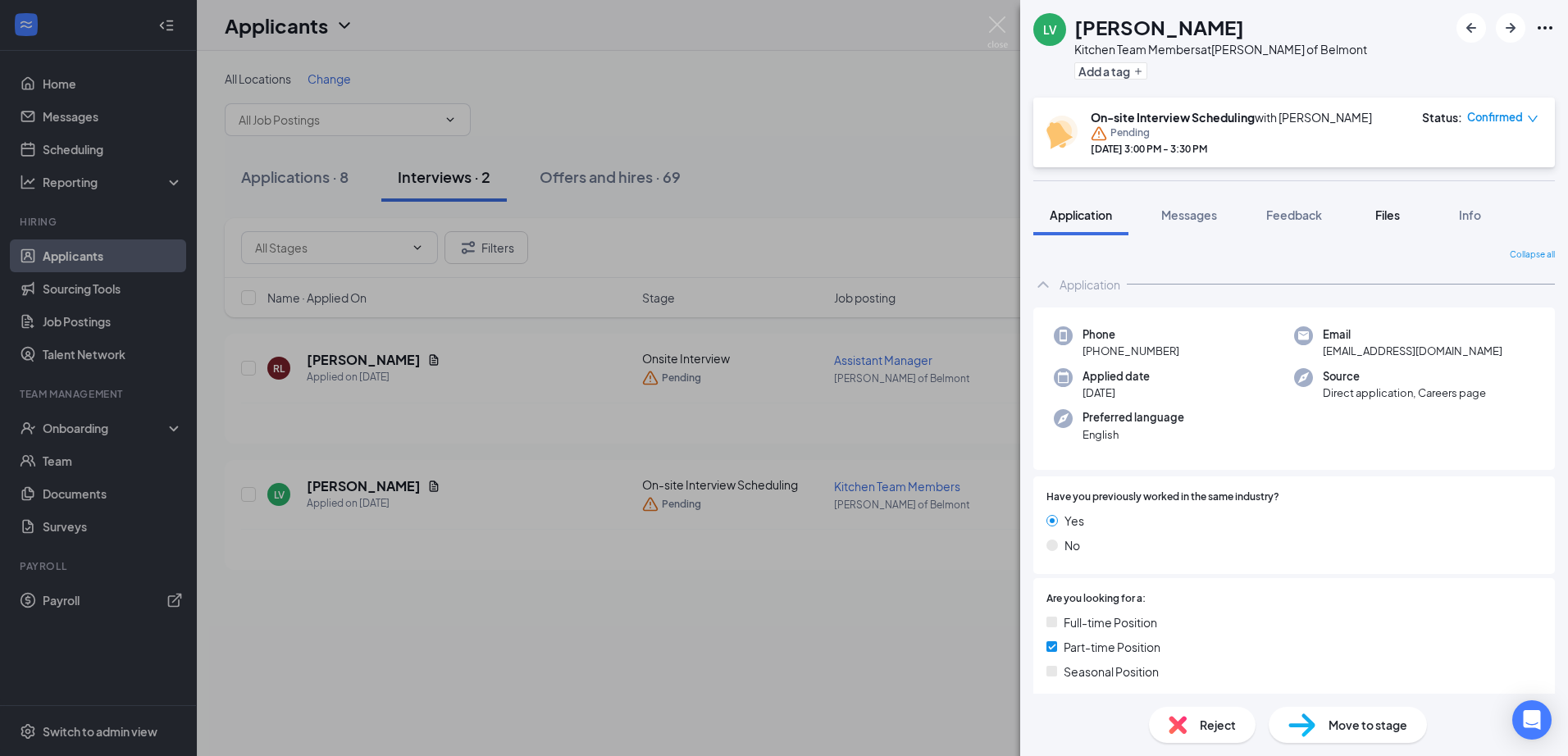
click at [1378, 226] on button "Files" at bounding box center [1387, 215] width 65 height 41
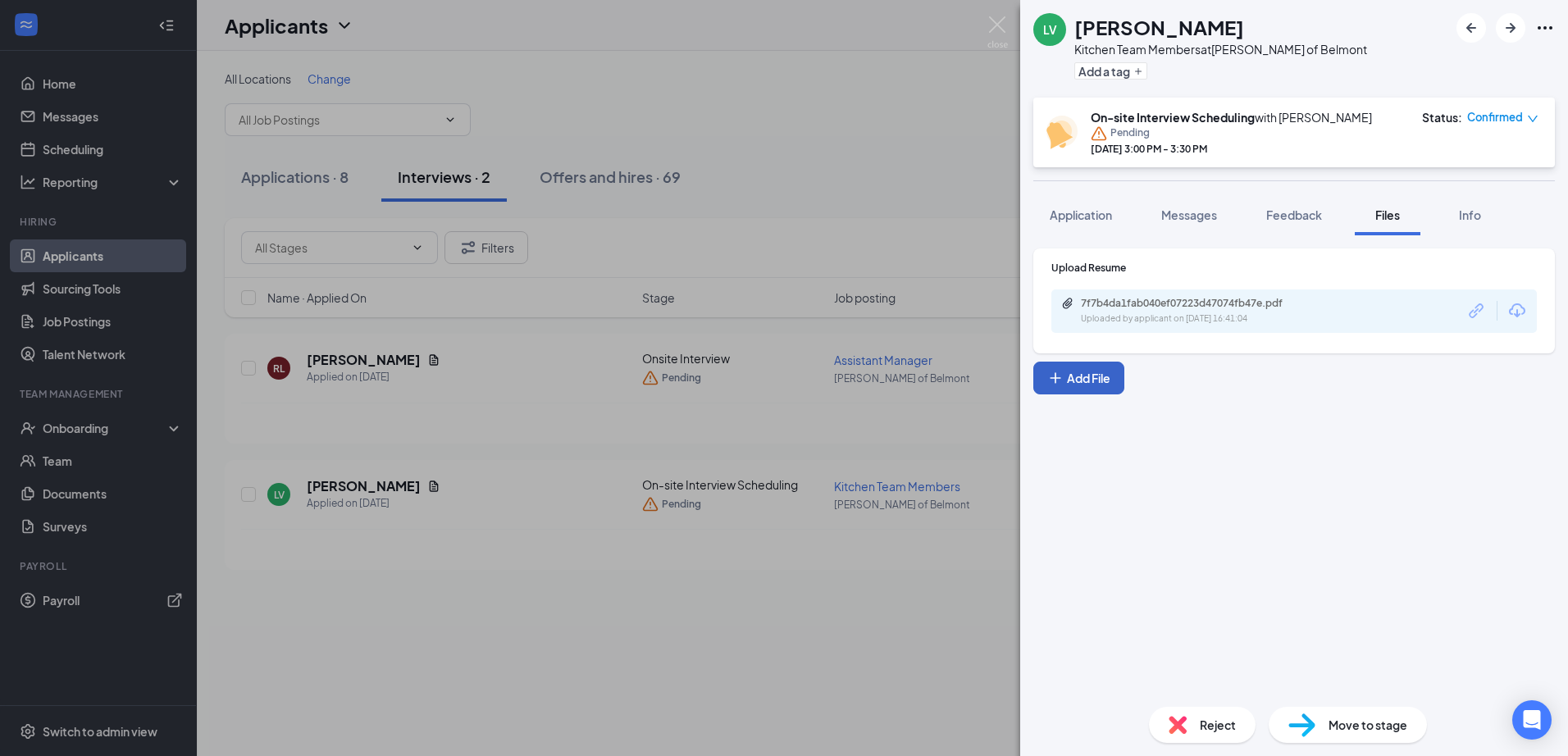
click at [1082, 389] on button "Add File" at bounding box center [1078, 378] width 91 height 33
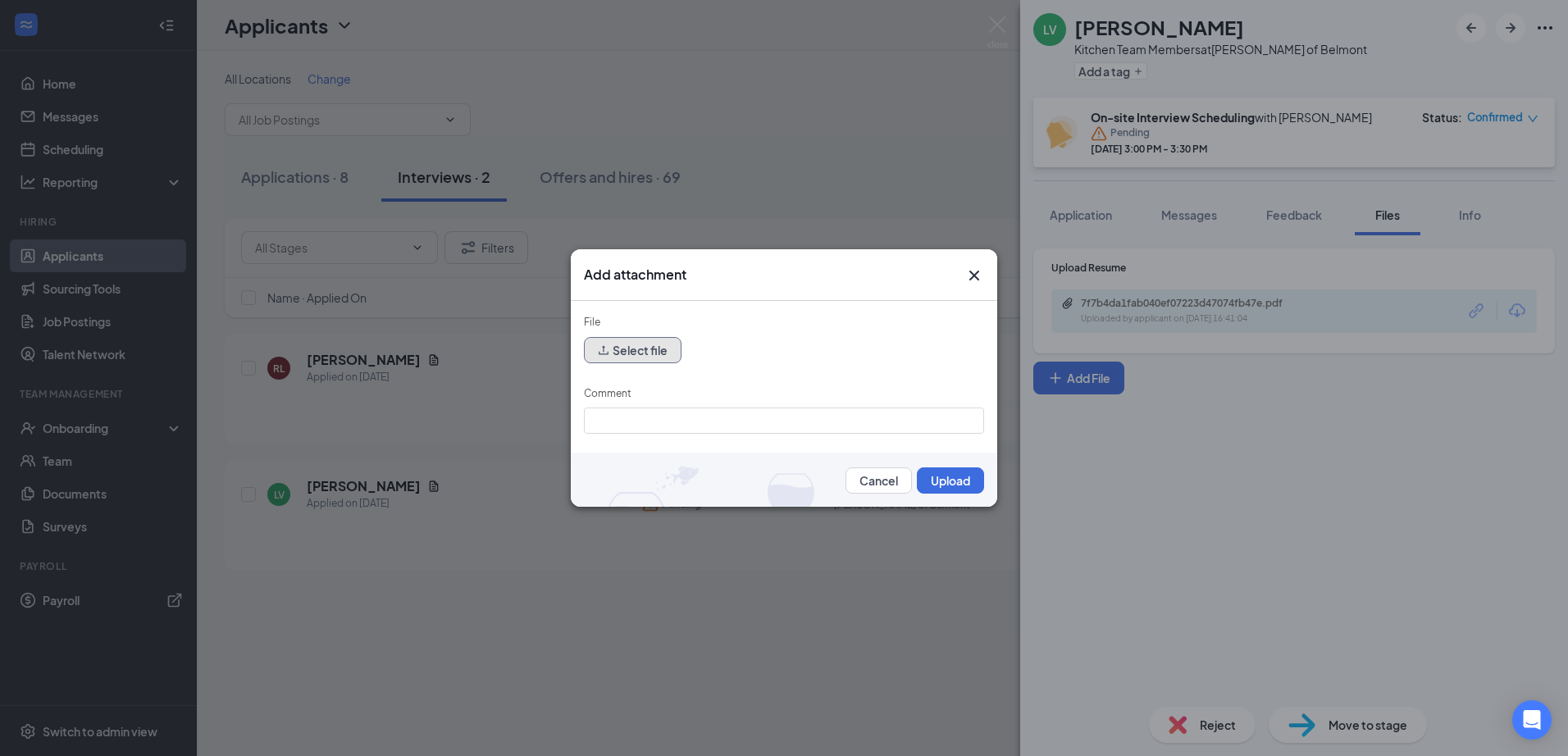
click at [603, 354] on icon "upload" at bounding box center [604, 350] width 12 height 12
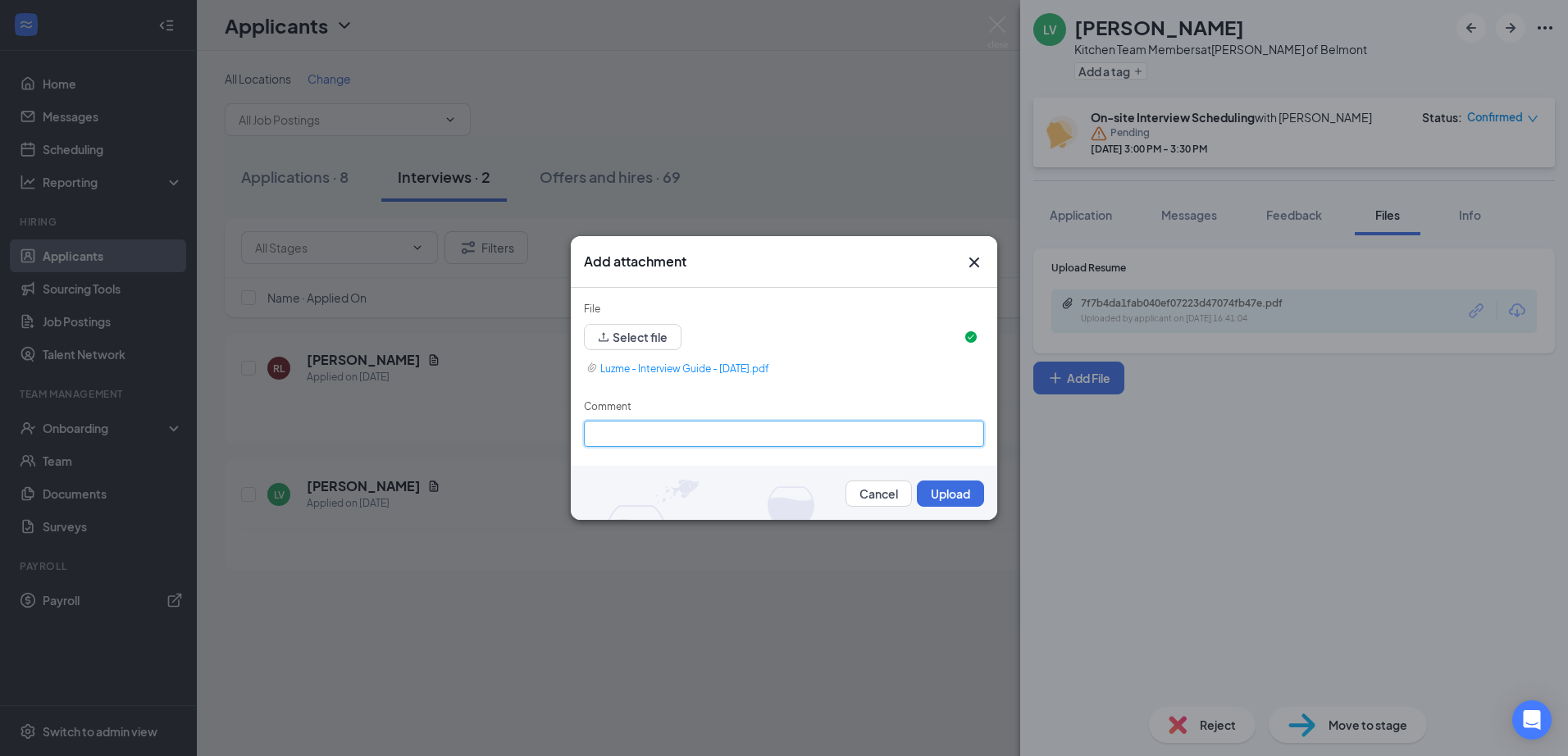
click at [781, 434] on input "Comment" at bounding box center [784, 434] width 400 height 26
type input "Interview Guide"
click at [926, 490] on button "Upload" at bounding box center [950, 493] width 67 height 26
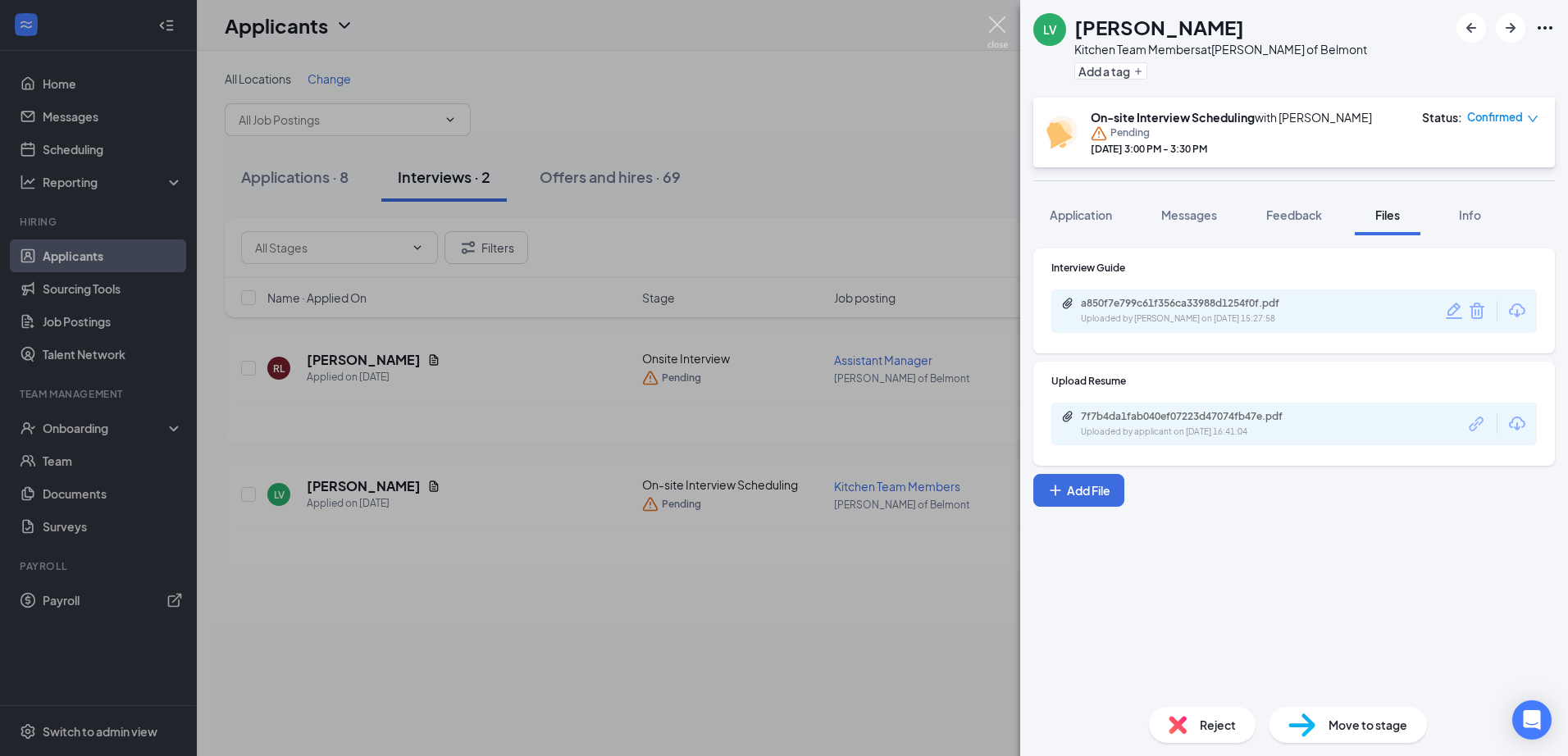
drag, startPoint x: 995, startPoint y: 28, endPoint x: 994, endPoint y: 42, distance: 14.0
click at [994, 28] on img at bounding box center [998, 32] width 20 height 32
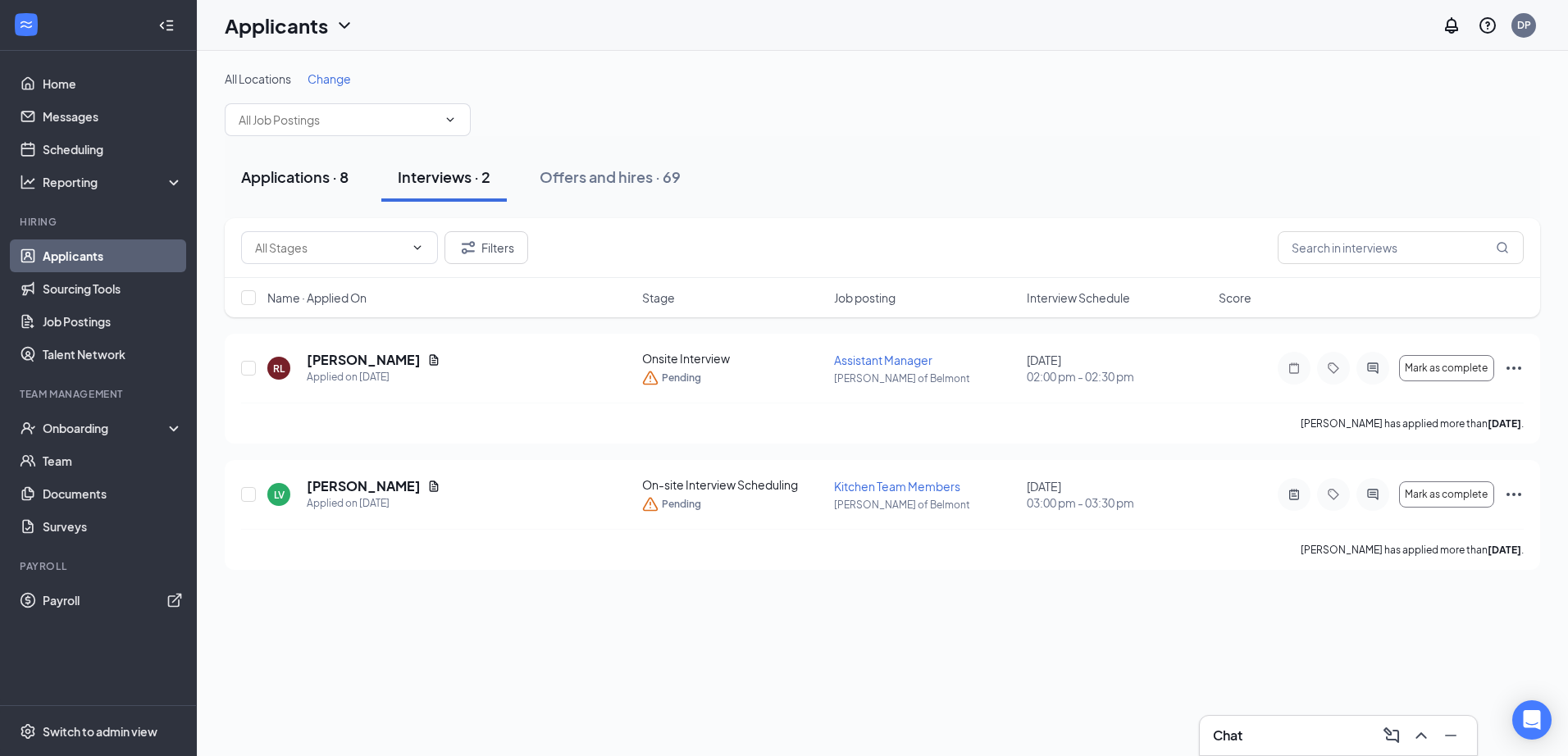
click at [331, 185] on div "Applications · 8" at bounding box center [294, 176] width 108 height 20
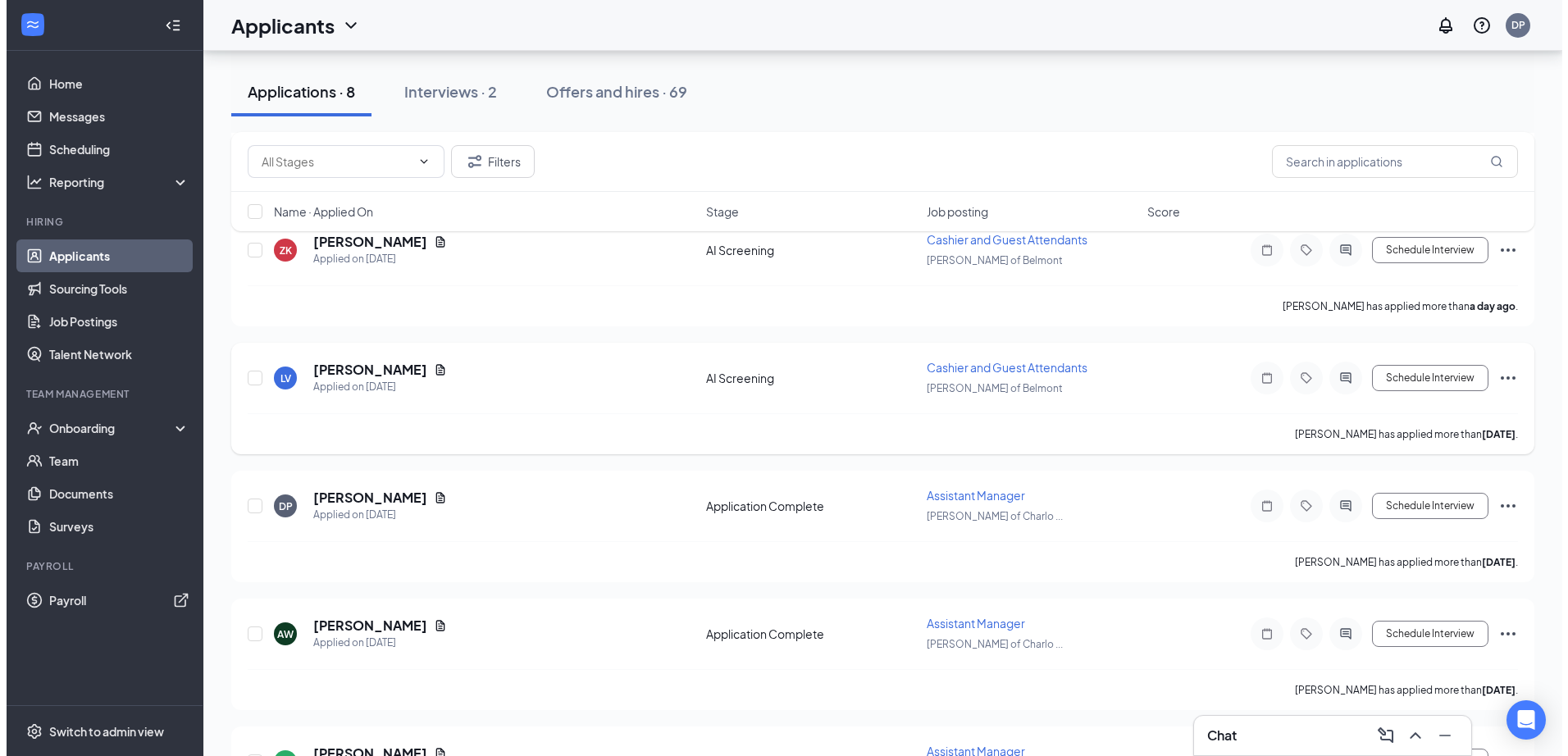
scroll to position [440, 0]
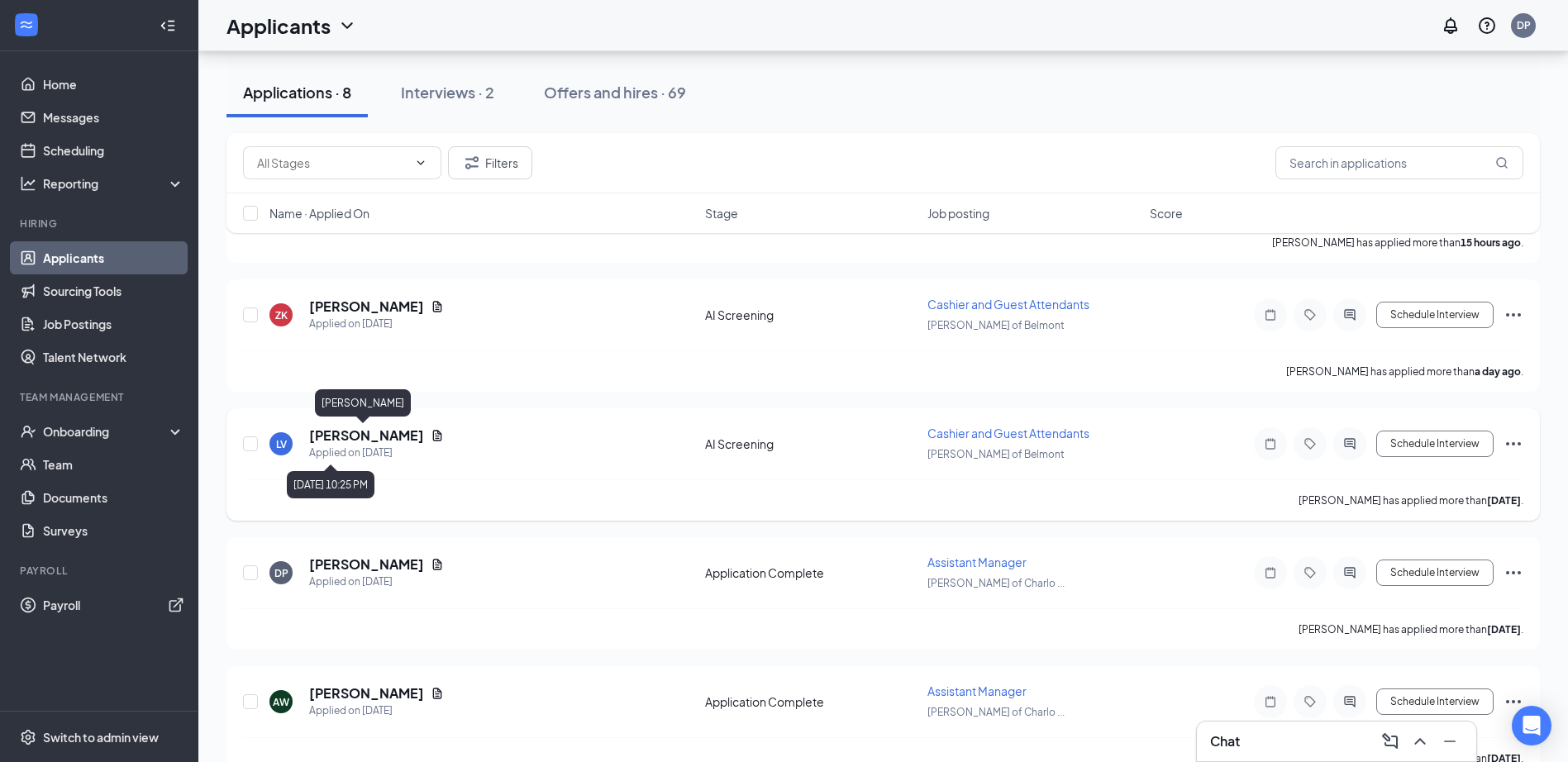
click at [358, 443] on h5 "[PERSON_NAME]" at bounding box center [367, 435] width 115 height 18
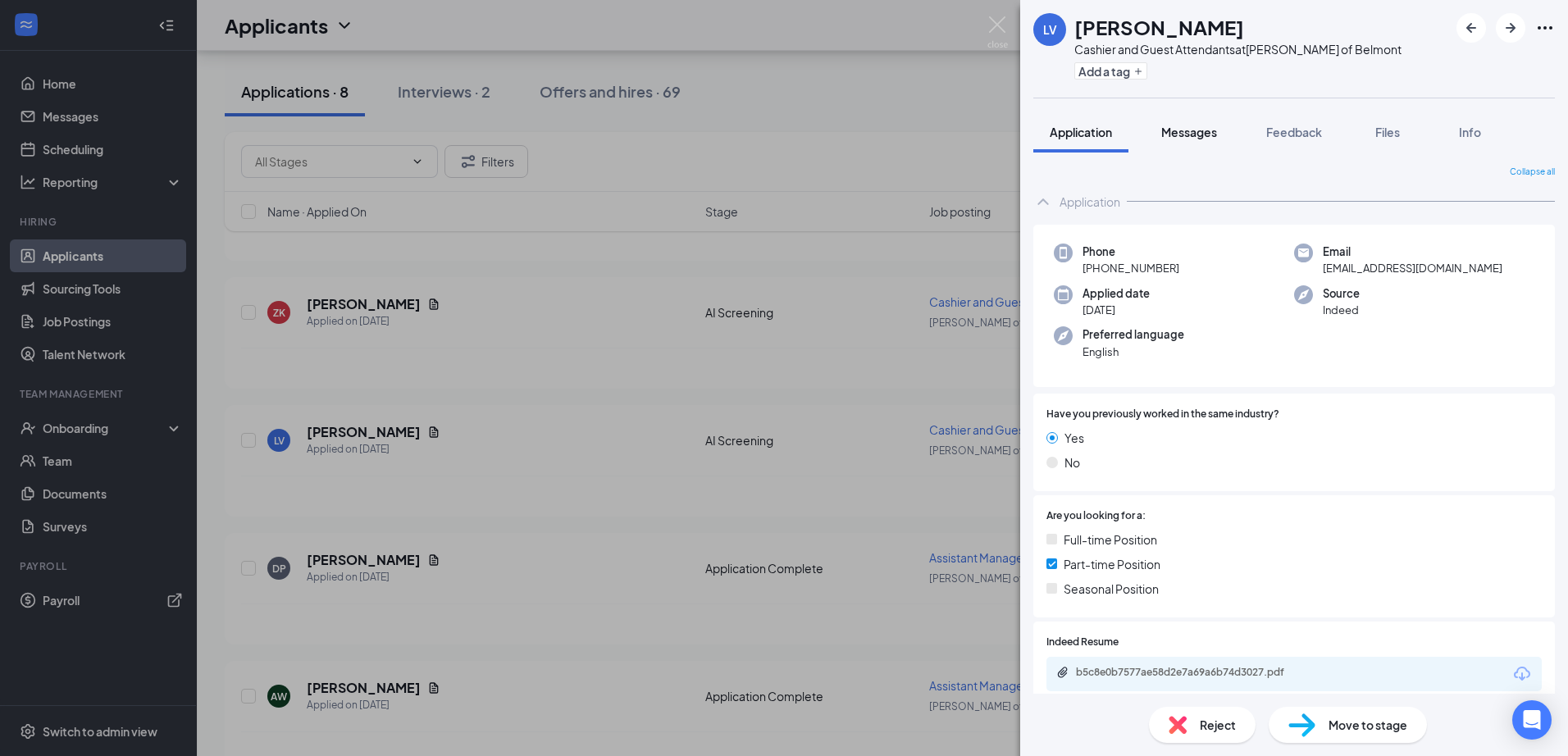
click at [1173, 131] on span "Messages" at bounding box center [1190, 132] width 56 height 14
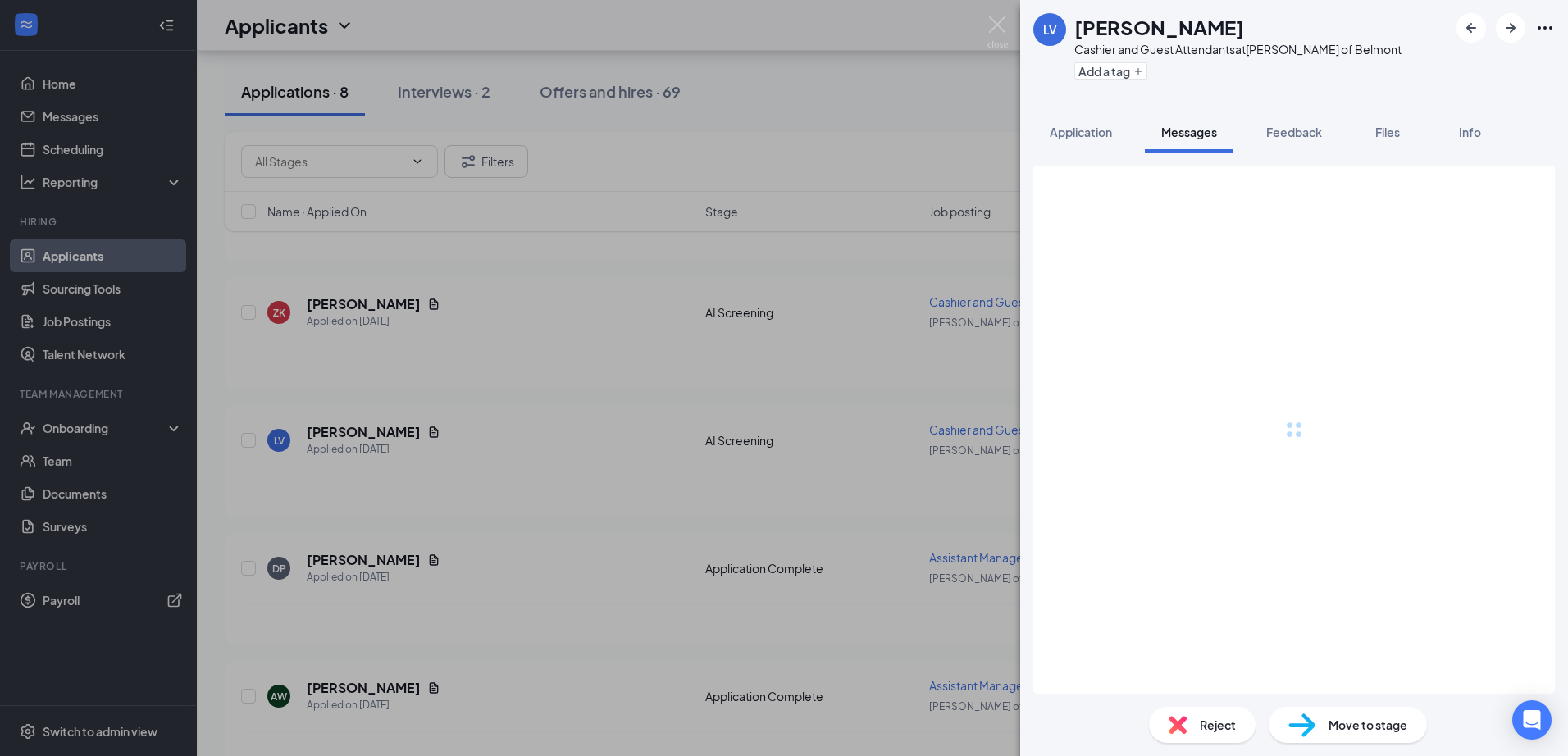
click at [1106, 146] on button "Application" at bounding box center [1081, 132] width 95 height 41
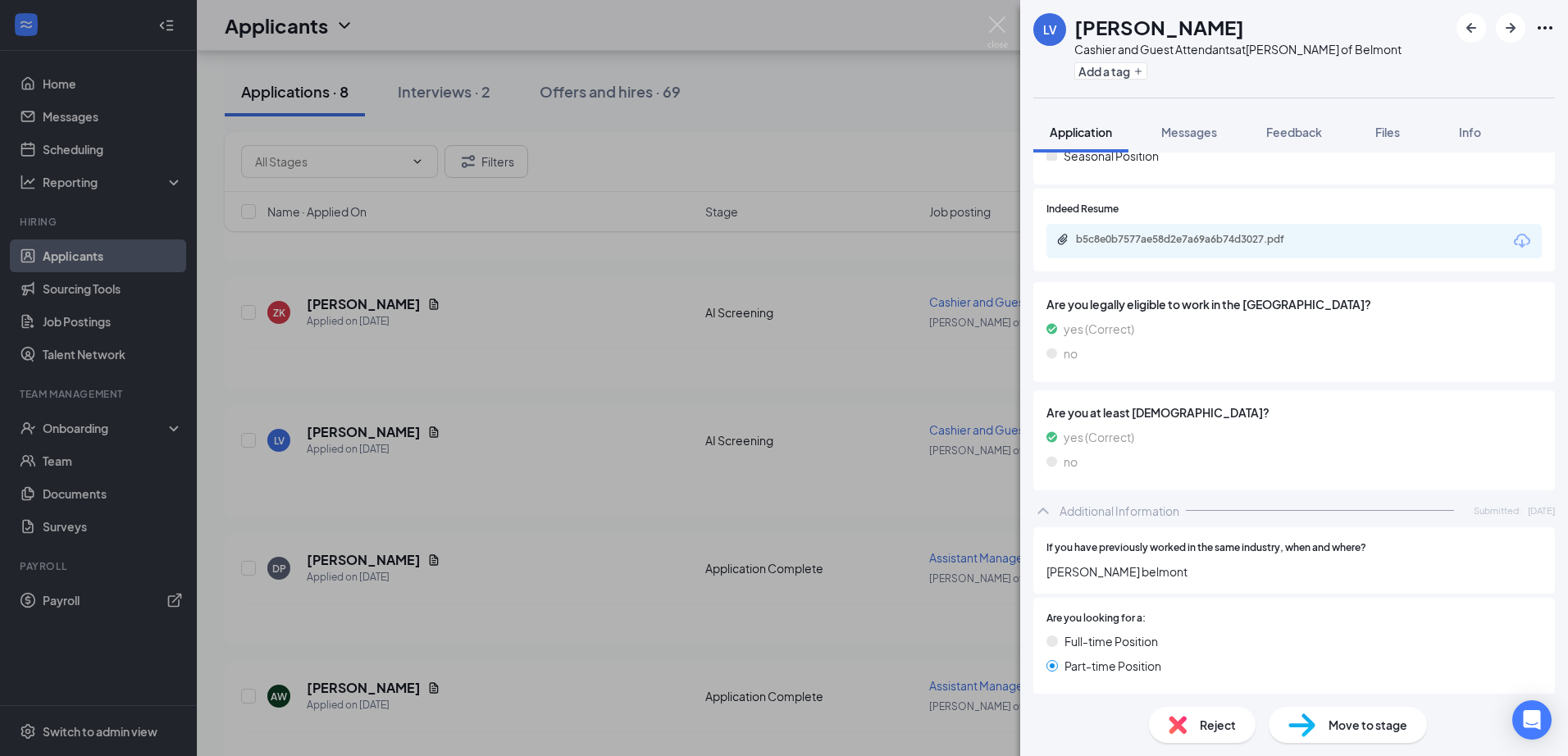
scroll to position [351, 0]
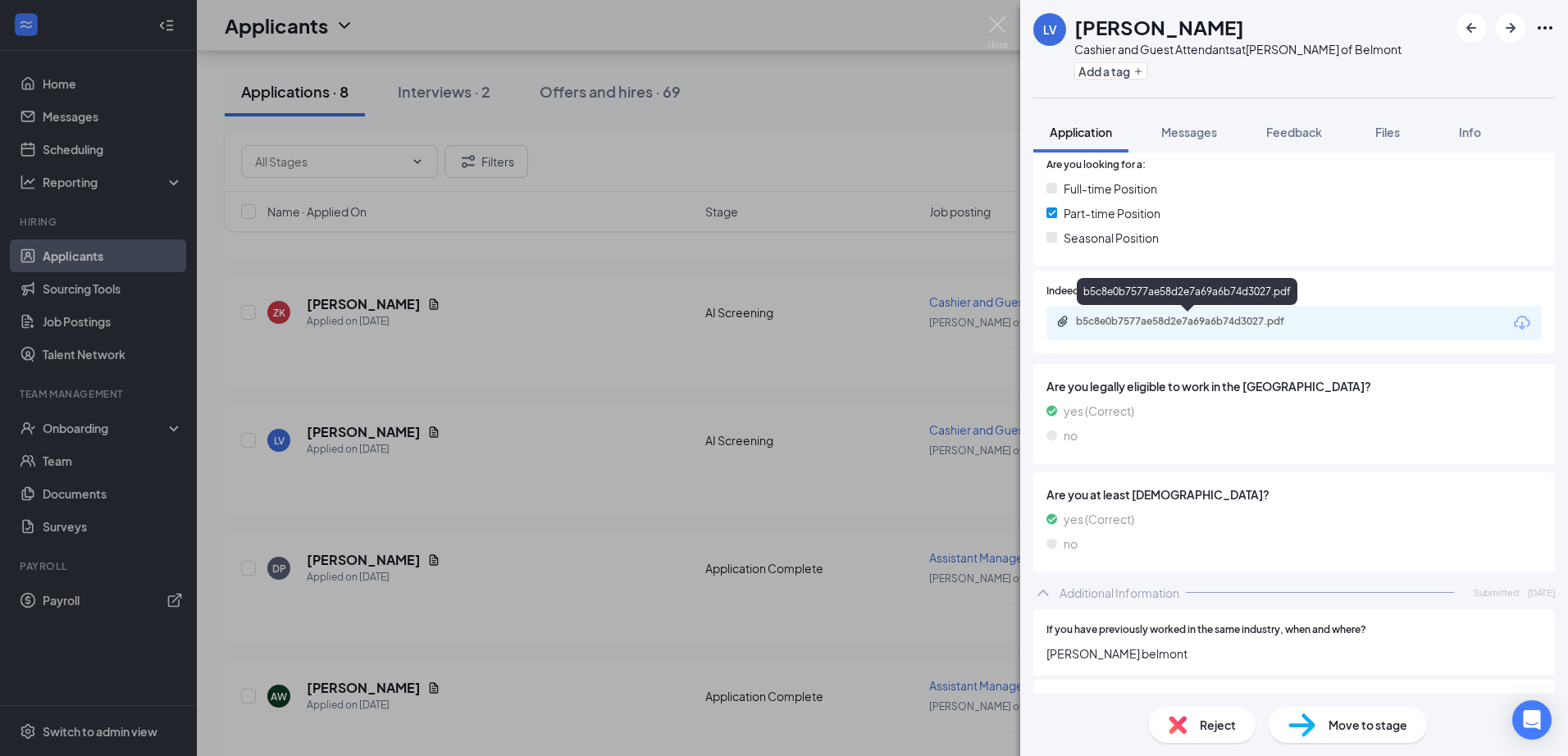
click at [1204, 322] on div "b5c8e0b7577ae58d2e7a69a6b74d3027.pdf" at bounding box center [1190, 321] width 230 height 13
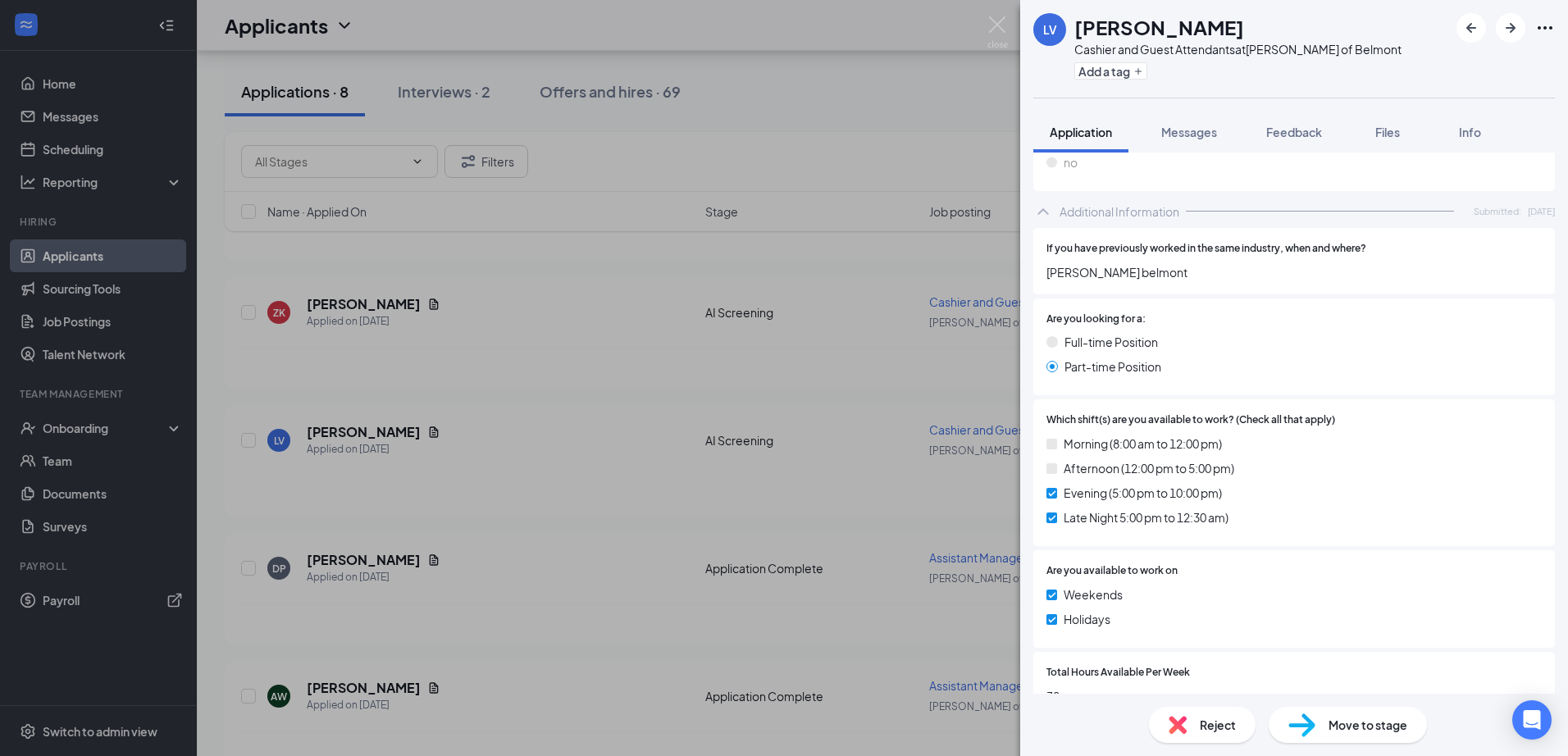
scroll to position [761, 0]
